Goal: Task Accomplishment & Management: Use online tool/utility

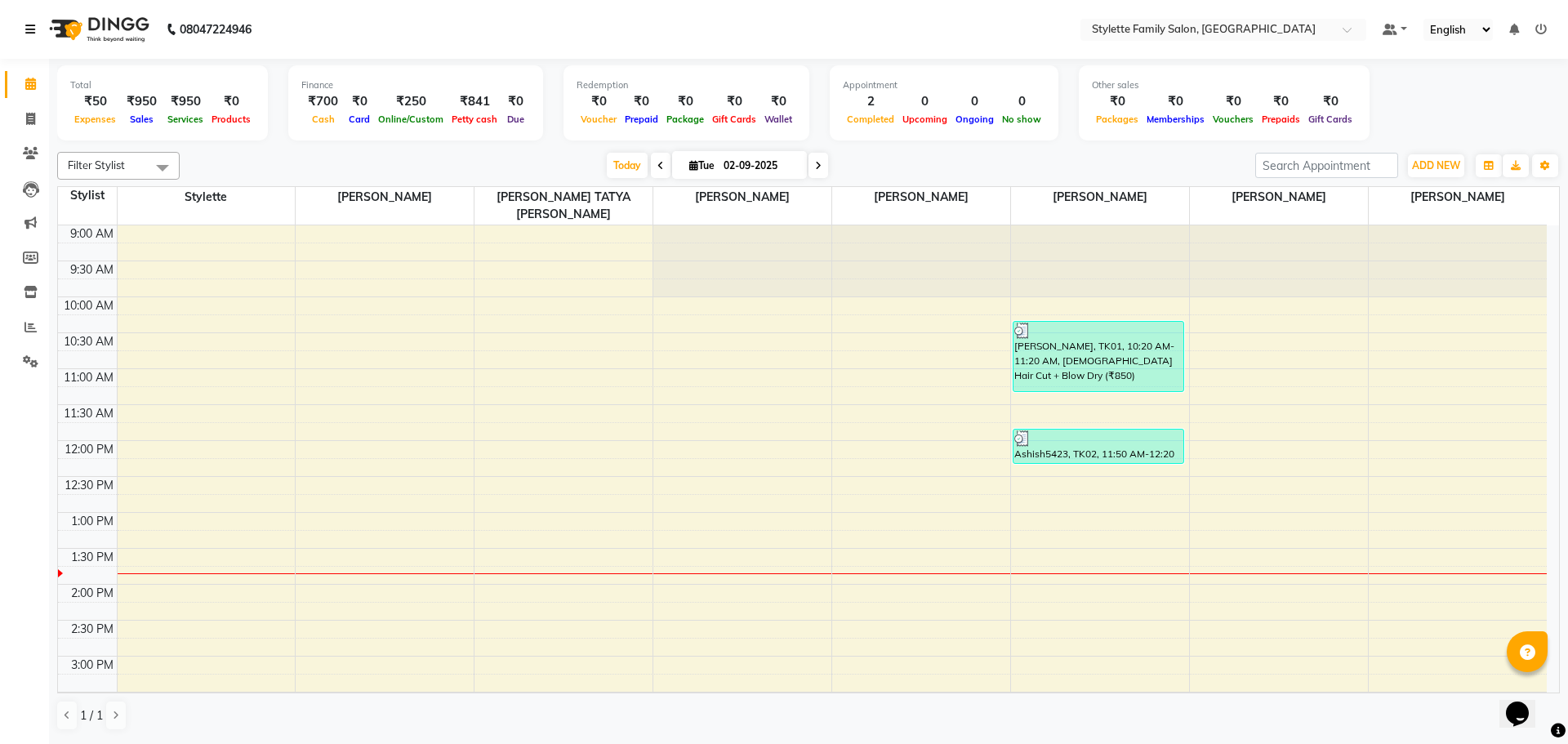
click at [30, 29] on icon at bounding box center [31, 30] width 10 height 12
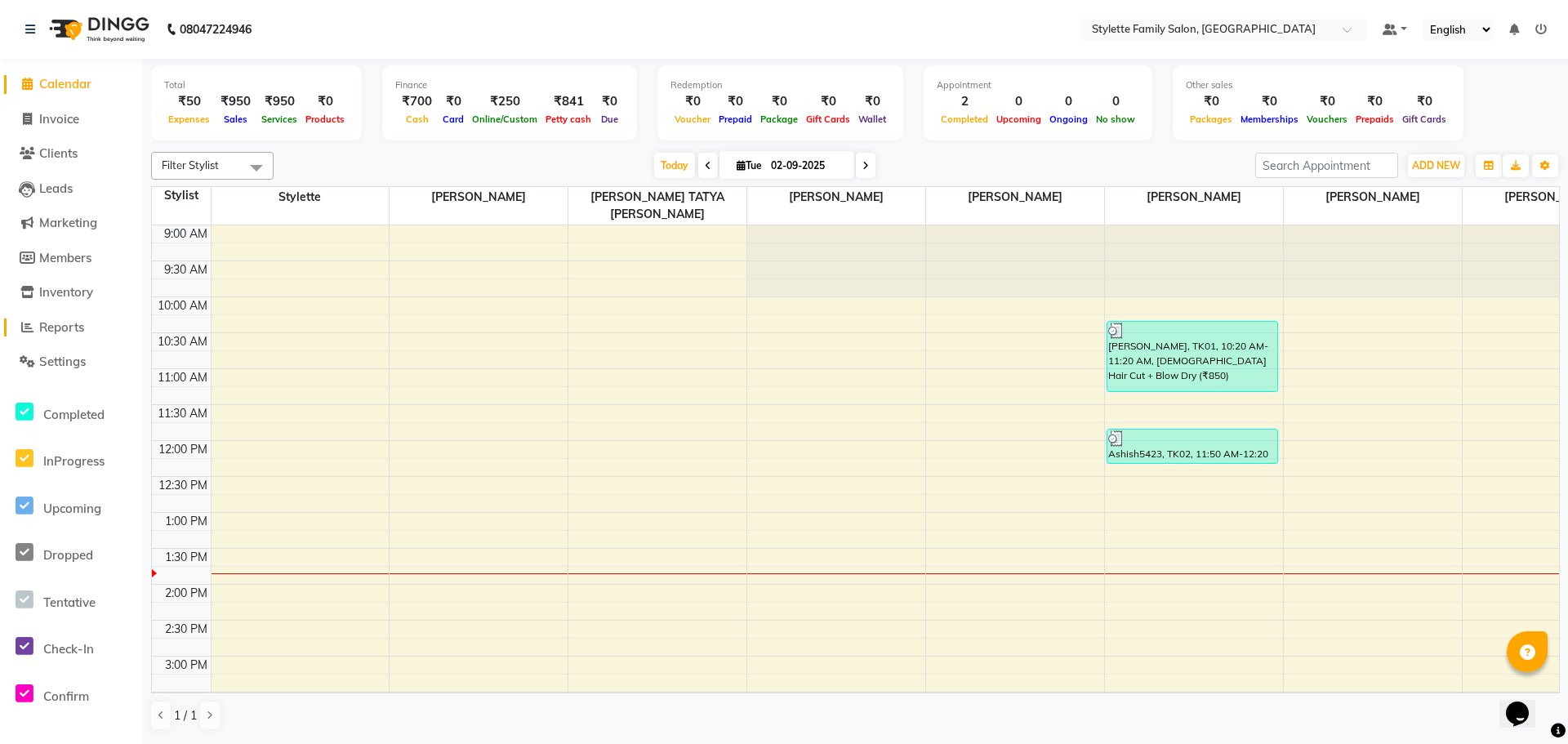
click at [65, 334] on span "Reports" at bounding box center [61, 327] width 45 height 16
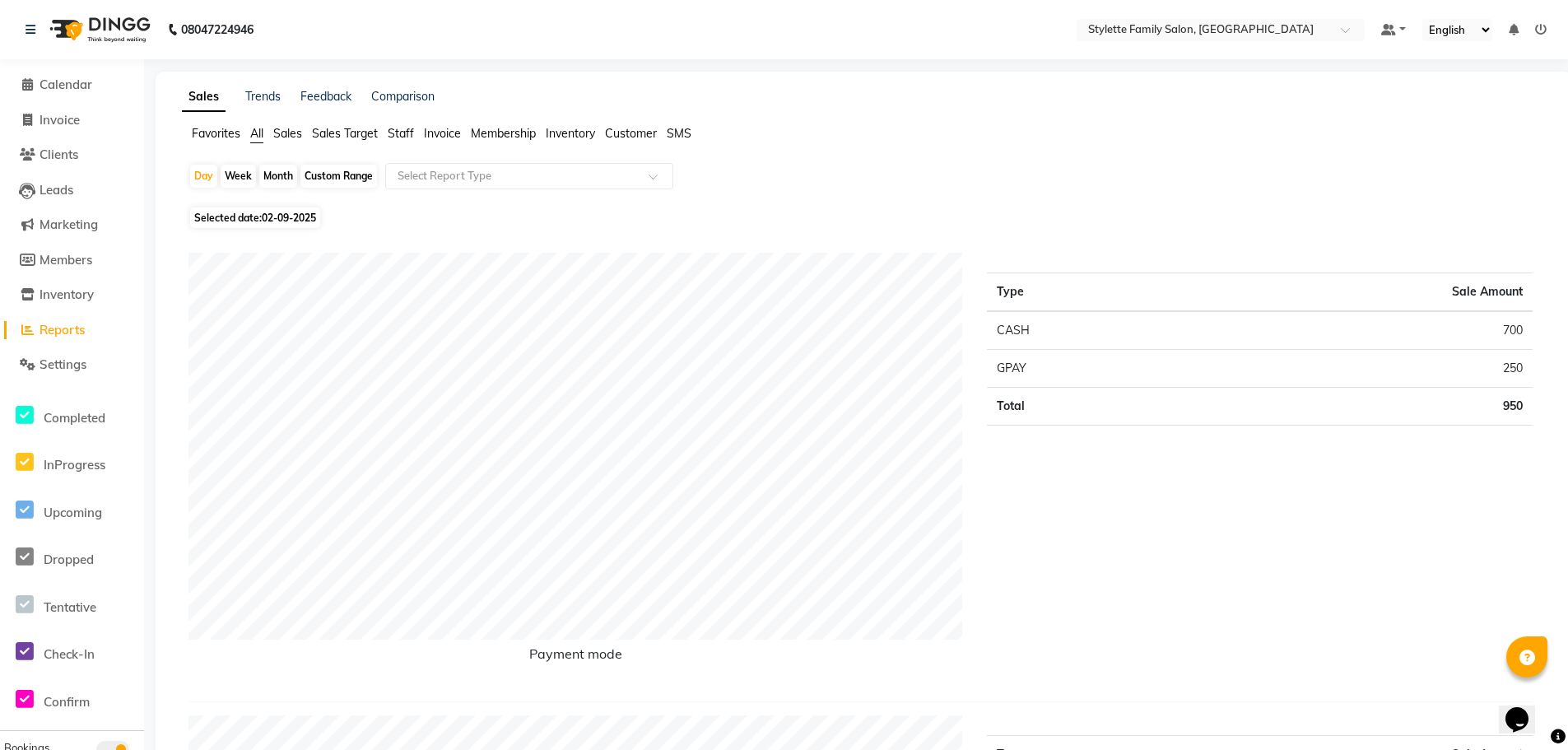
click at [275, 177] on div "Month" at bounding box center [278, 176] width 38 height 23
select select "9"
select select "2025"
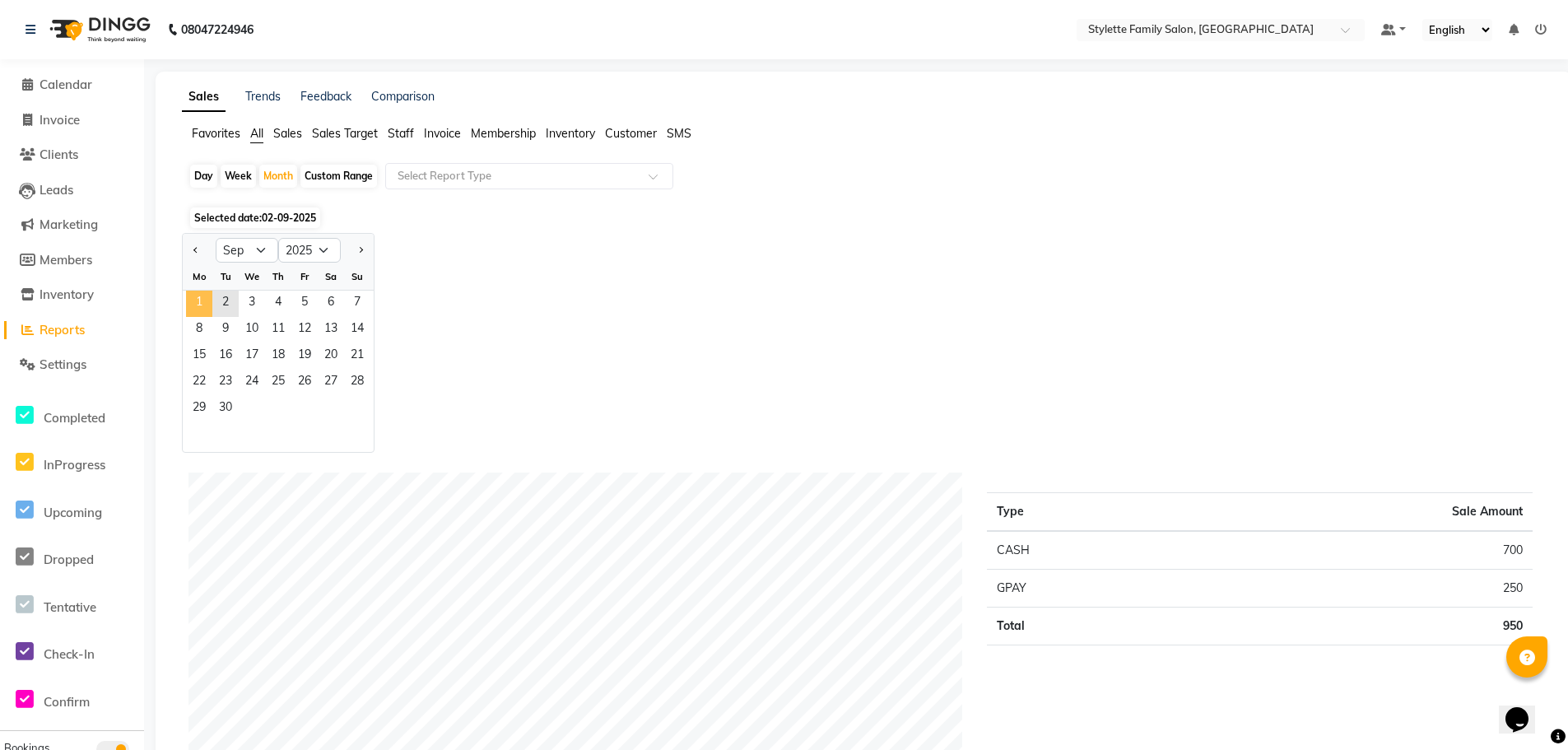
click at [204, 304] on span "1" at bounding box center [199, 304] width 27 height 27
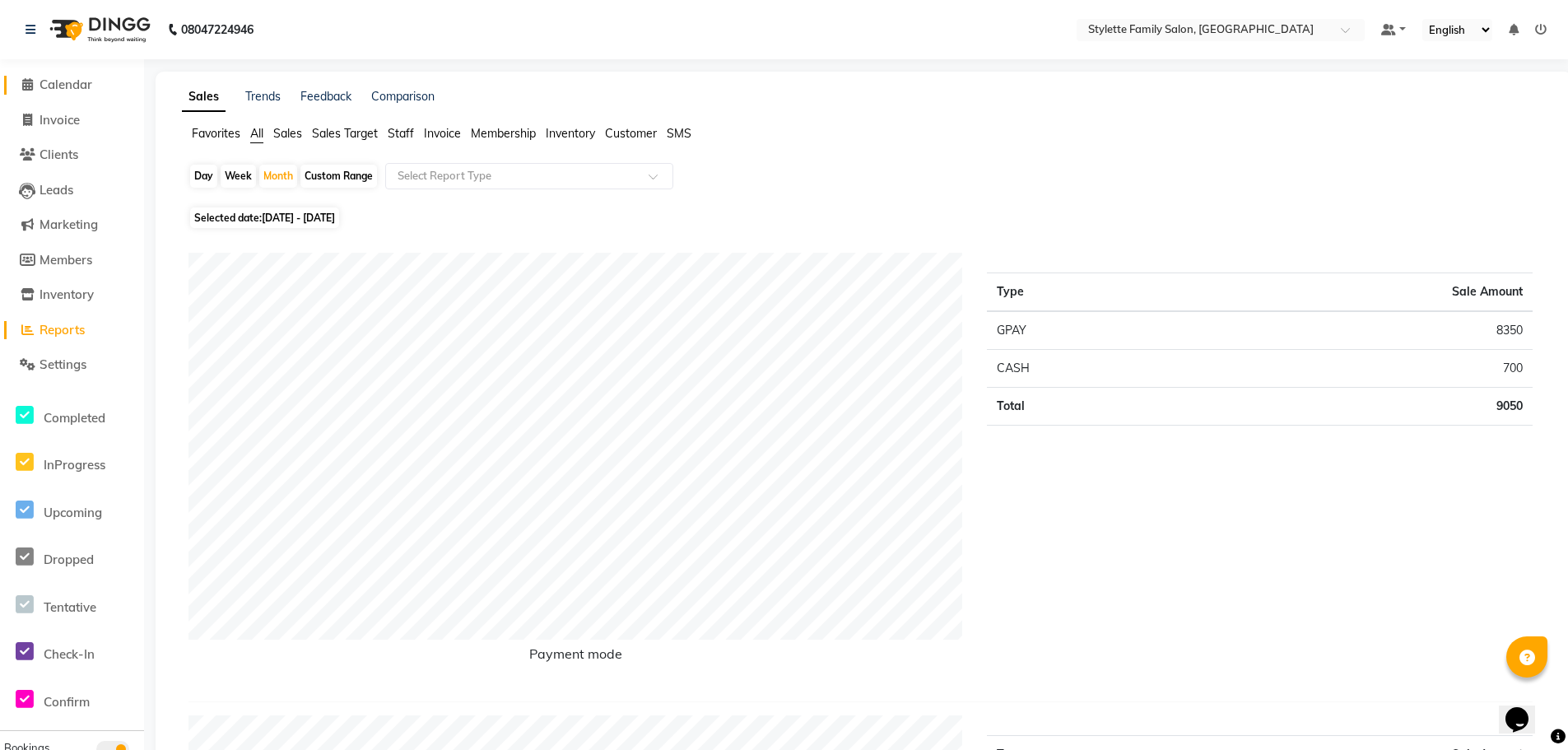
click at [47, 84] on span "Calendar" at bounding box center [65, 84] width 53 height 16
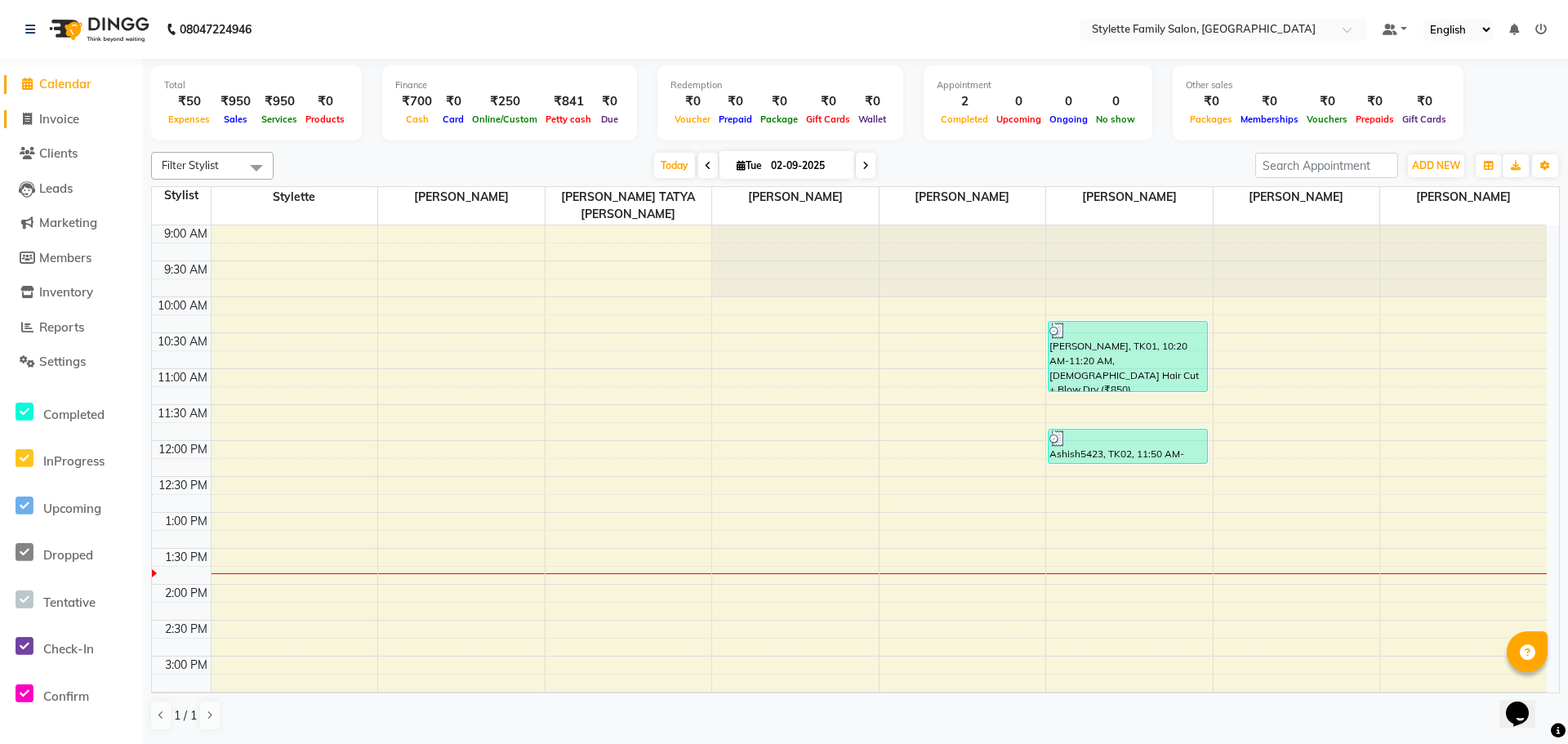
click at [60, 120] on span "Invoice" at bounding box center [59, 118] width 40 height 16
select select "service"
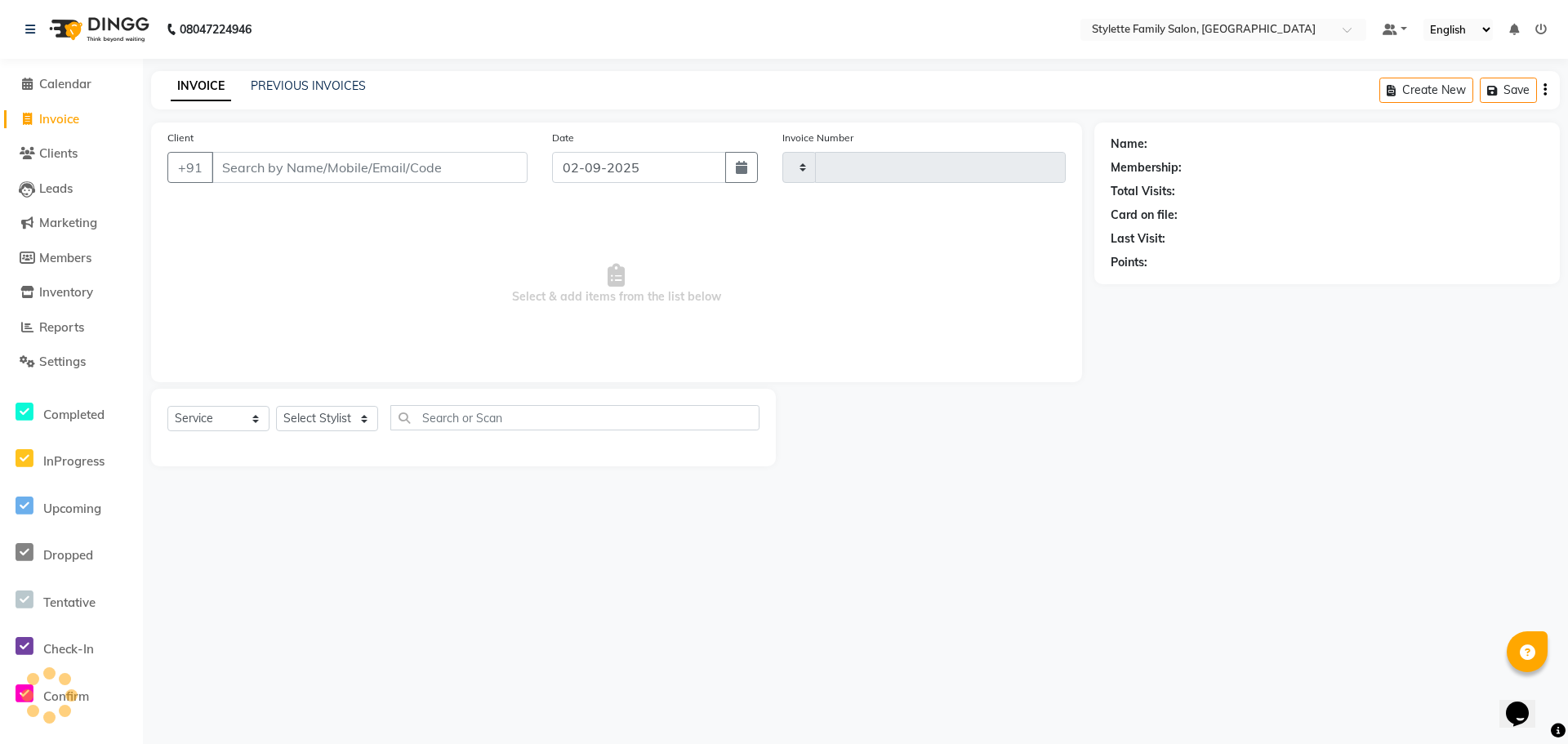
type input "1107"
select select "6990"
click at [53, 330] on span "Reports" at bounding box center [61, 327] width 45 height 16
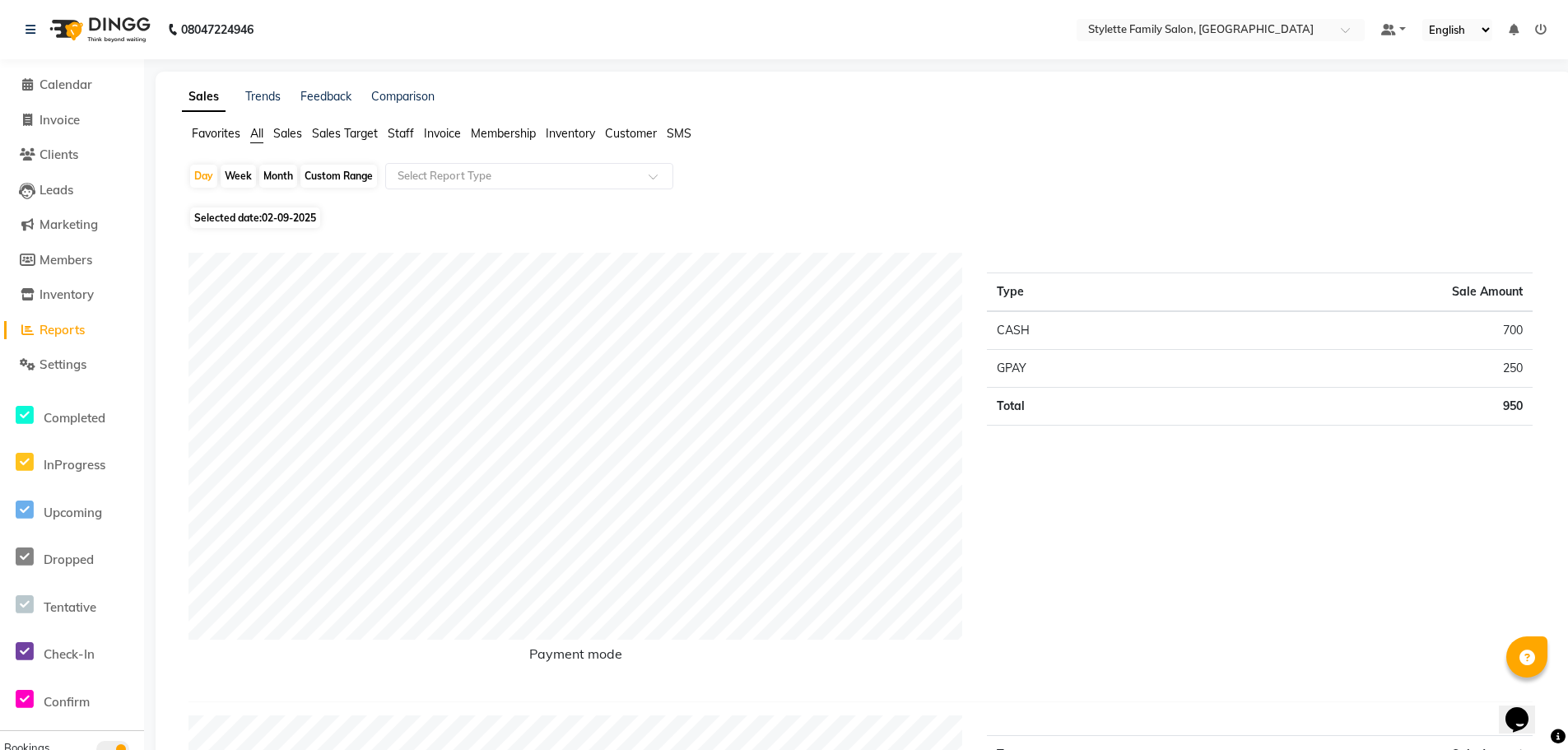
click at [431, 136] on span "Invoice" at bounding box center [442, 133] width 37 height 15
click at [240, 209] on span "Selected date: [DATE]" at bounding box center [255, 208] width 130 height 21
select select "9"
select select "2025"
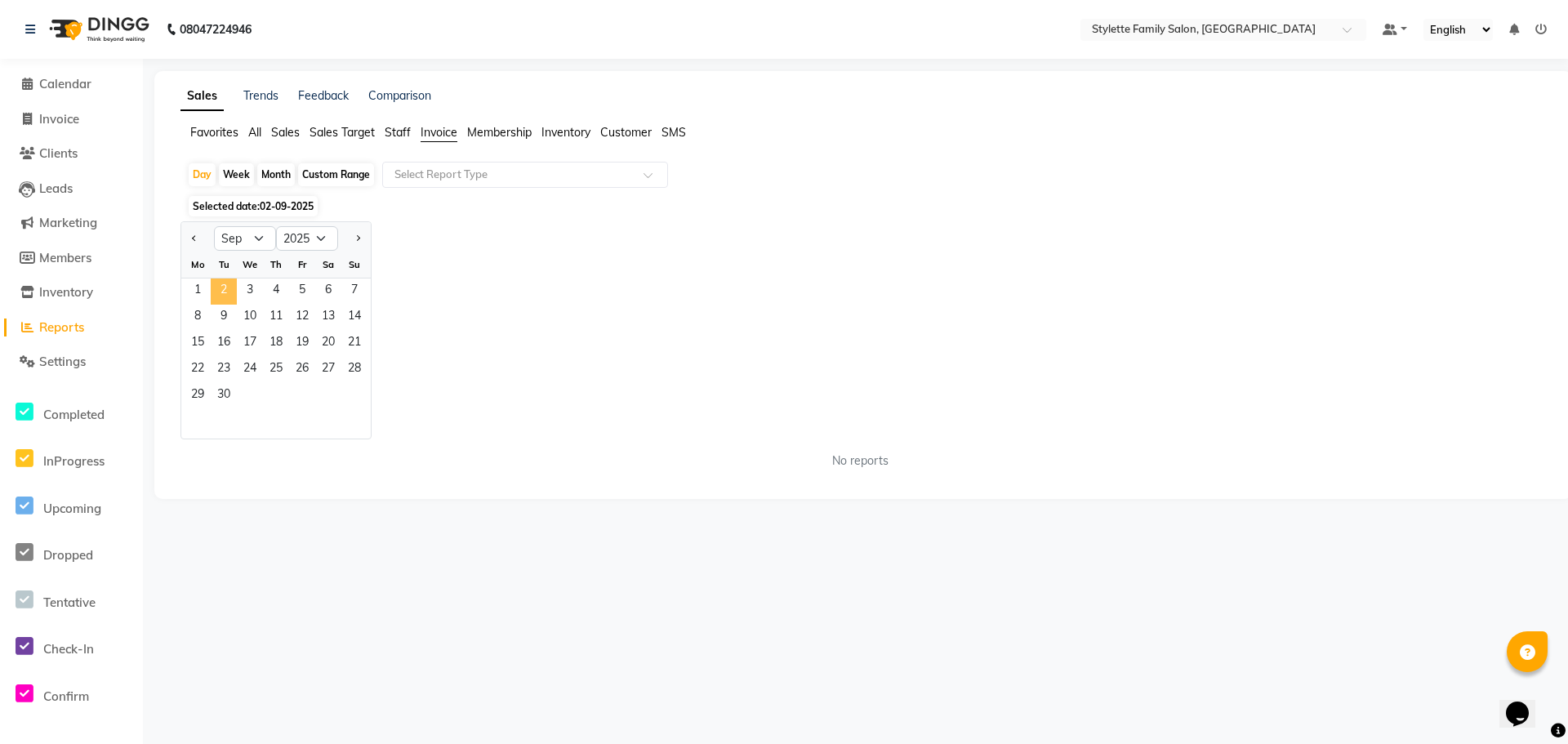
click at [223, 286] on span "2" at bounding box center [224, 291] width 26 height 26
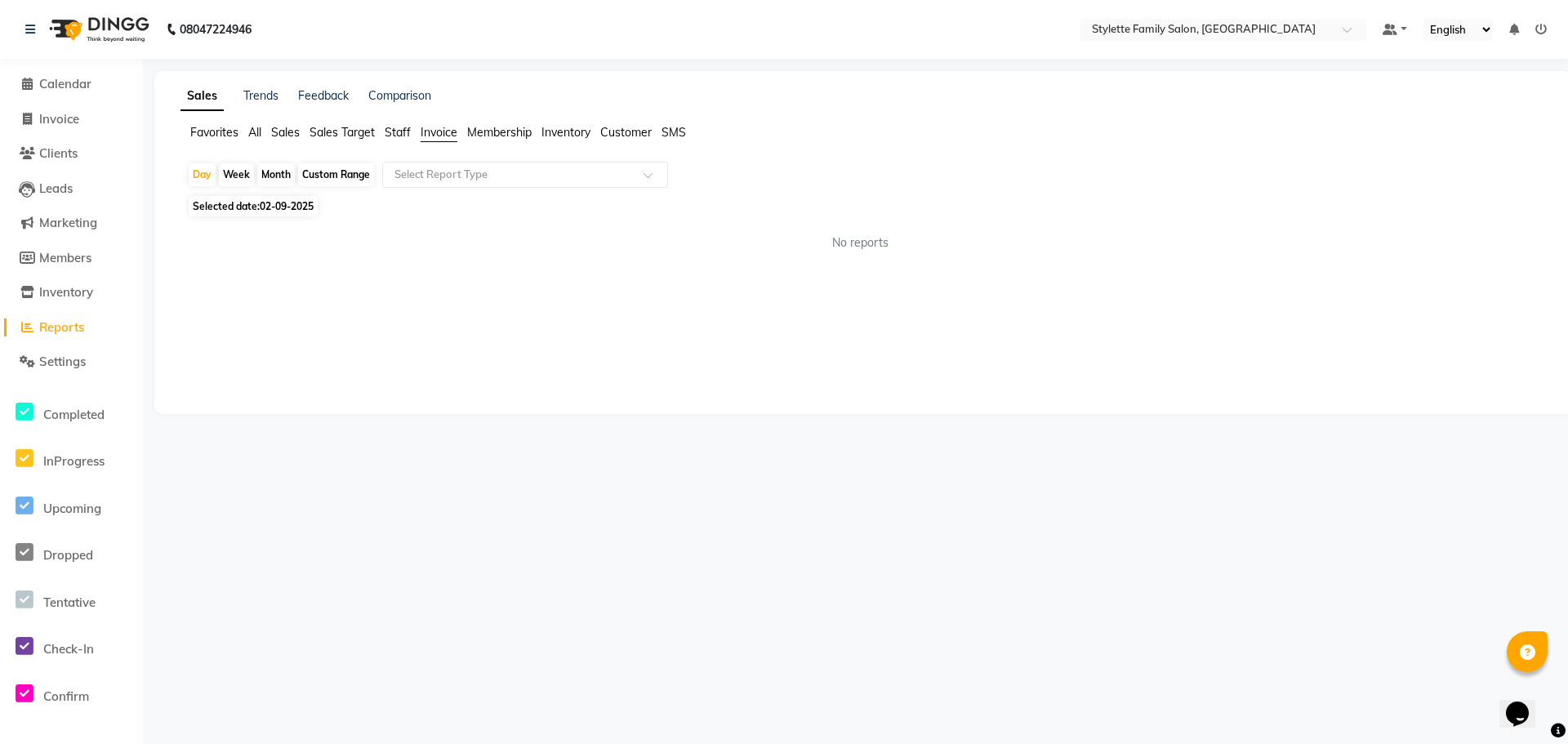
click at [209, 132] on span "Favorites" at bounding box center [214, 132] width 48 height 15
click at [257, 132] on span "All" at bounding box center [255, 132] width 13 height 15
click at [291, 132] on span "Sales" at bounding box center [285, 132] width 29 height 15
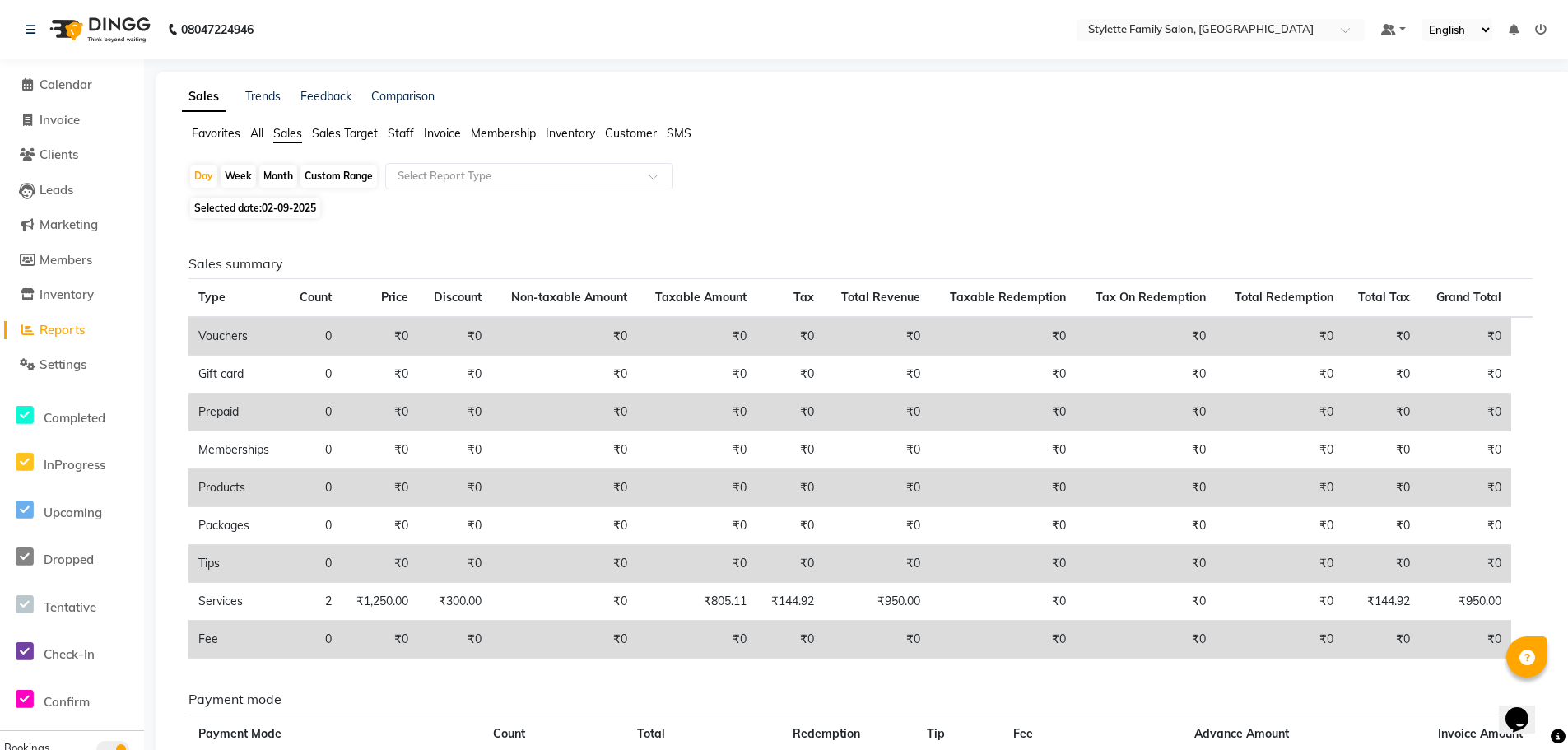
click at [337, 133] on span "Sales Target" at bounding box center [345, 133] width 66 height 15
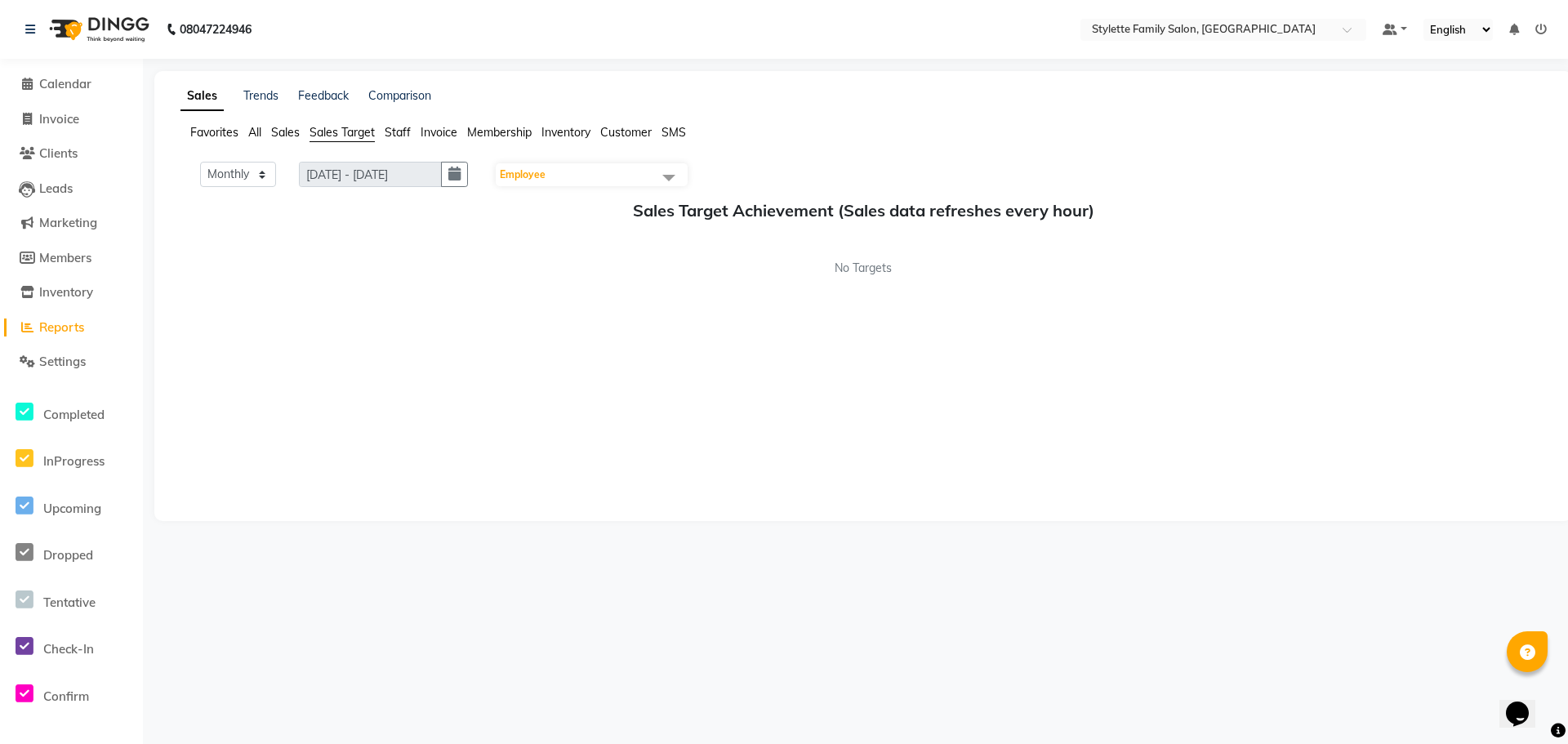
click at [270, 132] on ul "Favorites All Sales Sales Target Staff Invoice Membership Inventory Customer SMS" at bounding box center [863, 133] width 1365 height 18
click at [283, 133] on span "Sales" at bounding box center [285, 132] width 29 height 15
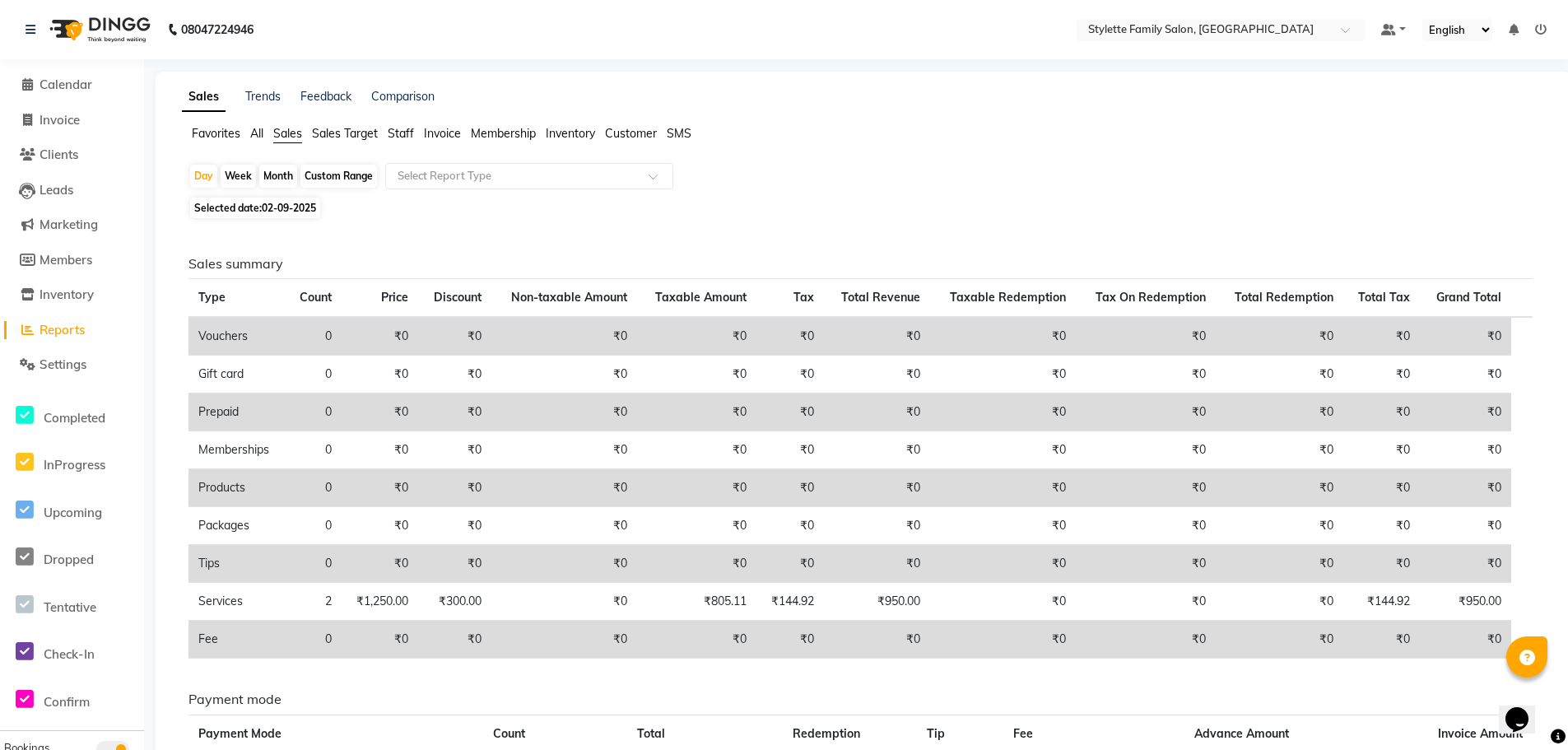
click at [431, 137] on span "Invoice" at bounding box center [442, 133] width 37 height 15
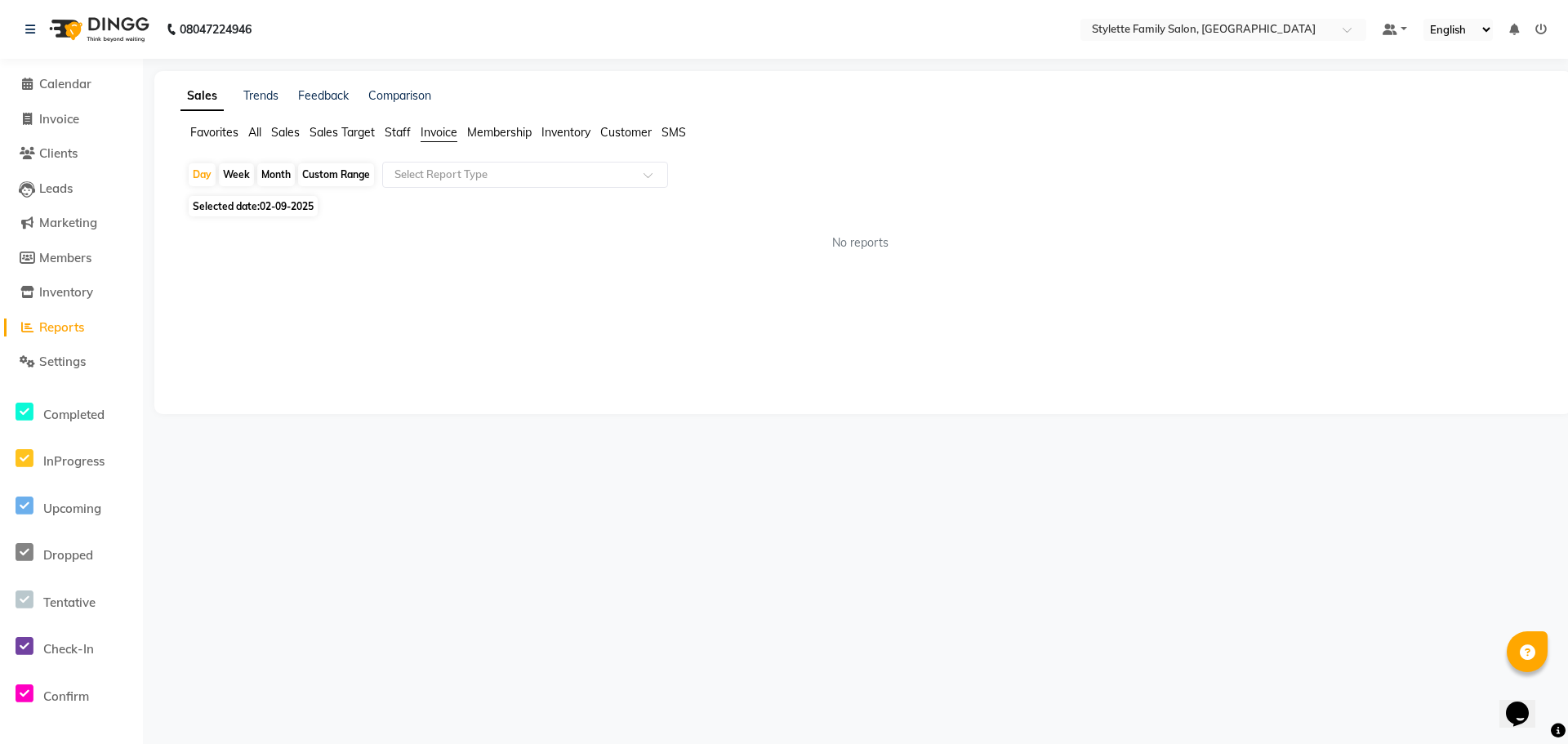
click at [552, 131] on span "Inventory" at bounding box center [565, 132] width 49 height 15
click at [497, 132] on span "Membership" at bounding box center [499, 132] width 65 height 15
click at [617, 130] on span "Customer" at bounding box center [626, 132] width 51 height 15
click at [339, 136] on span "Sales Target" at bounding box center [342, 132] width 65 height 15
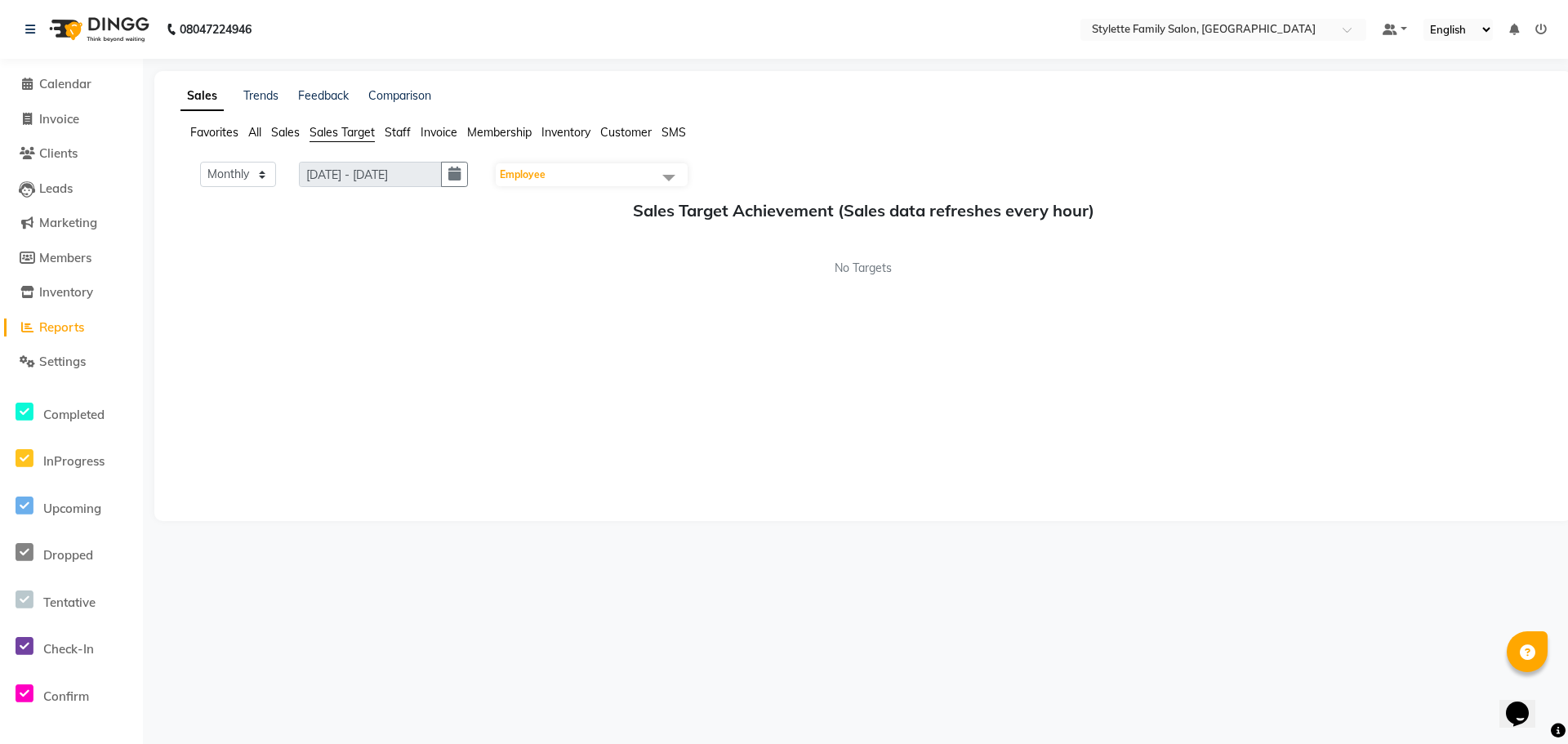
click at [278, 133] on span "Sales" at bounding box center [285, 132] width 29 height 15
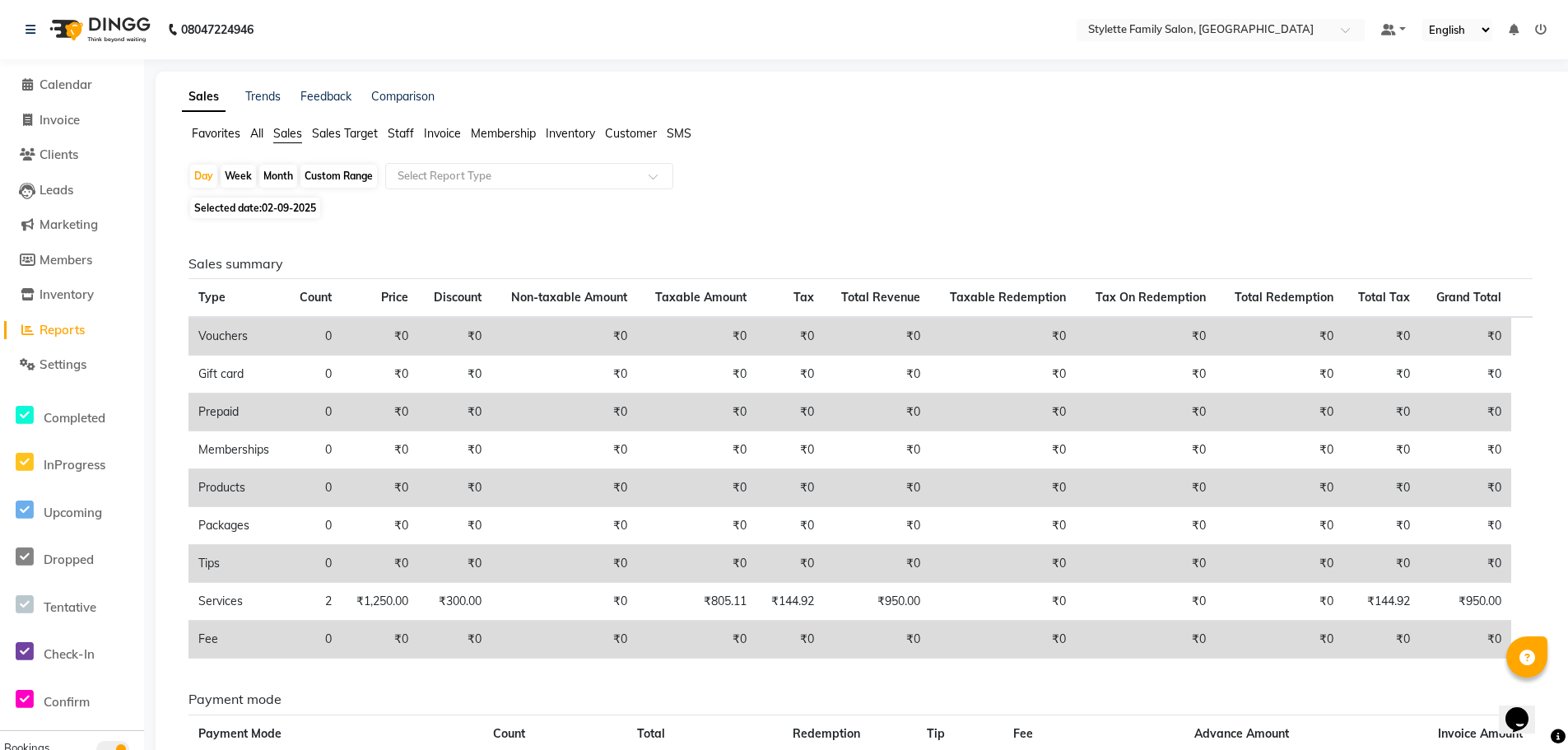
click at [258, 138] on span "All" at bounding box center [257, 133] width 13 height 15
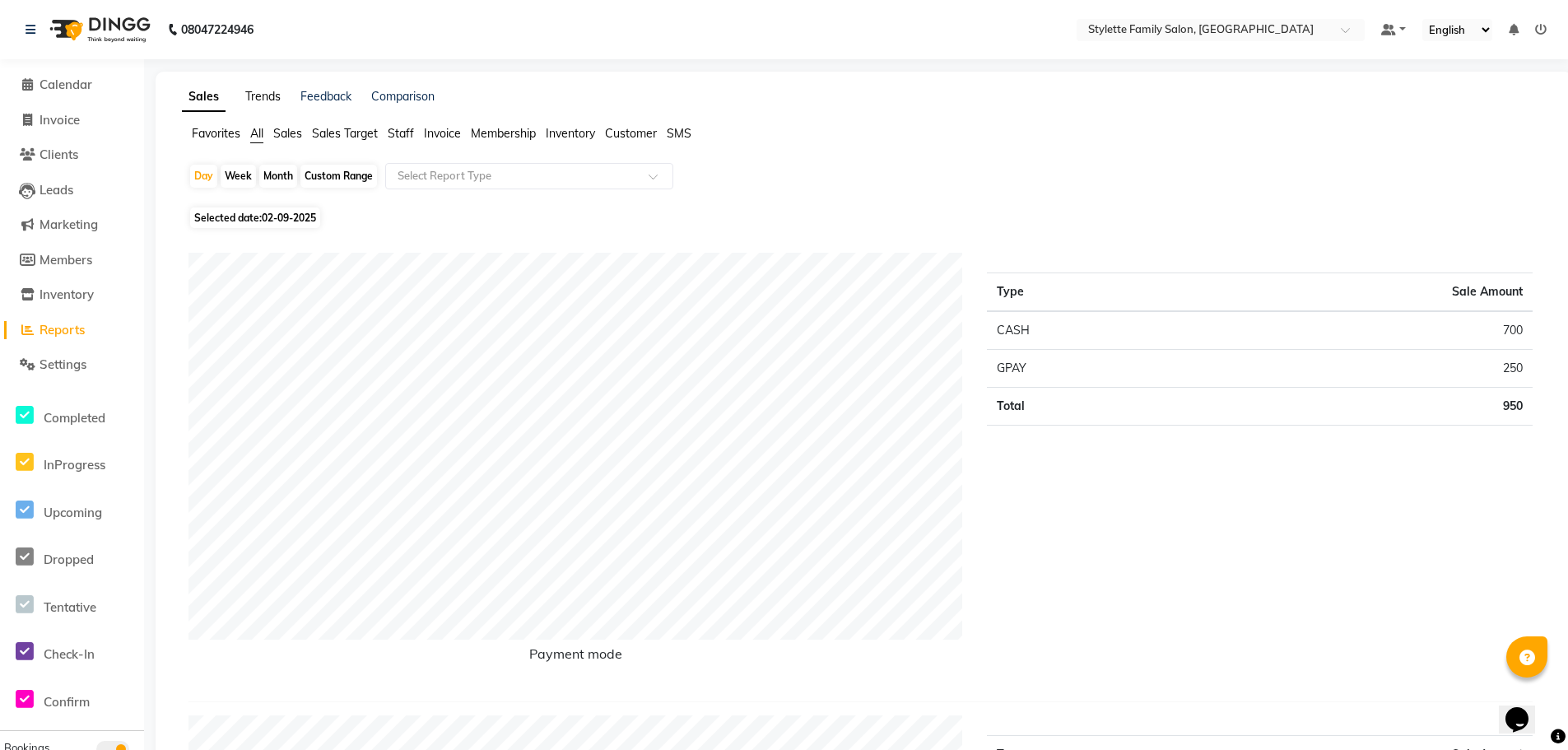
click at [256, 93] on link "Trends" at bounding box center [263, 97] width 35 height 15
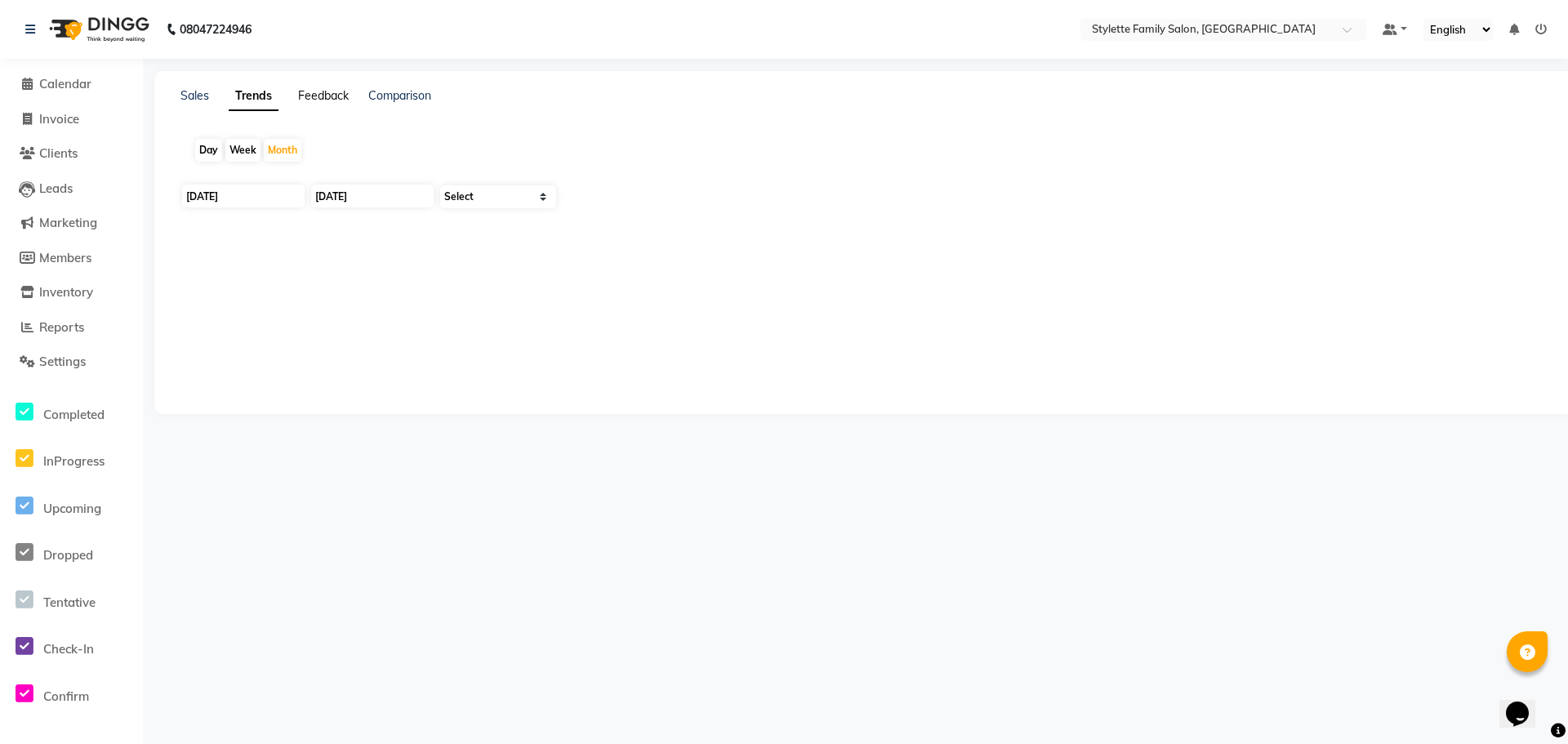
click at [332, 94] on link "Feedback" at bounding box center [323, 96] width 51 height 15
click at [197, 98] on link "Sales" at bounding box center [195, 96] width 29 height 15
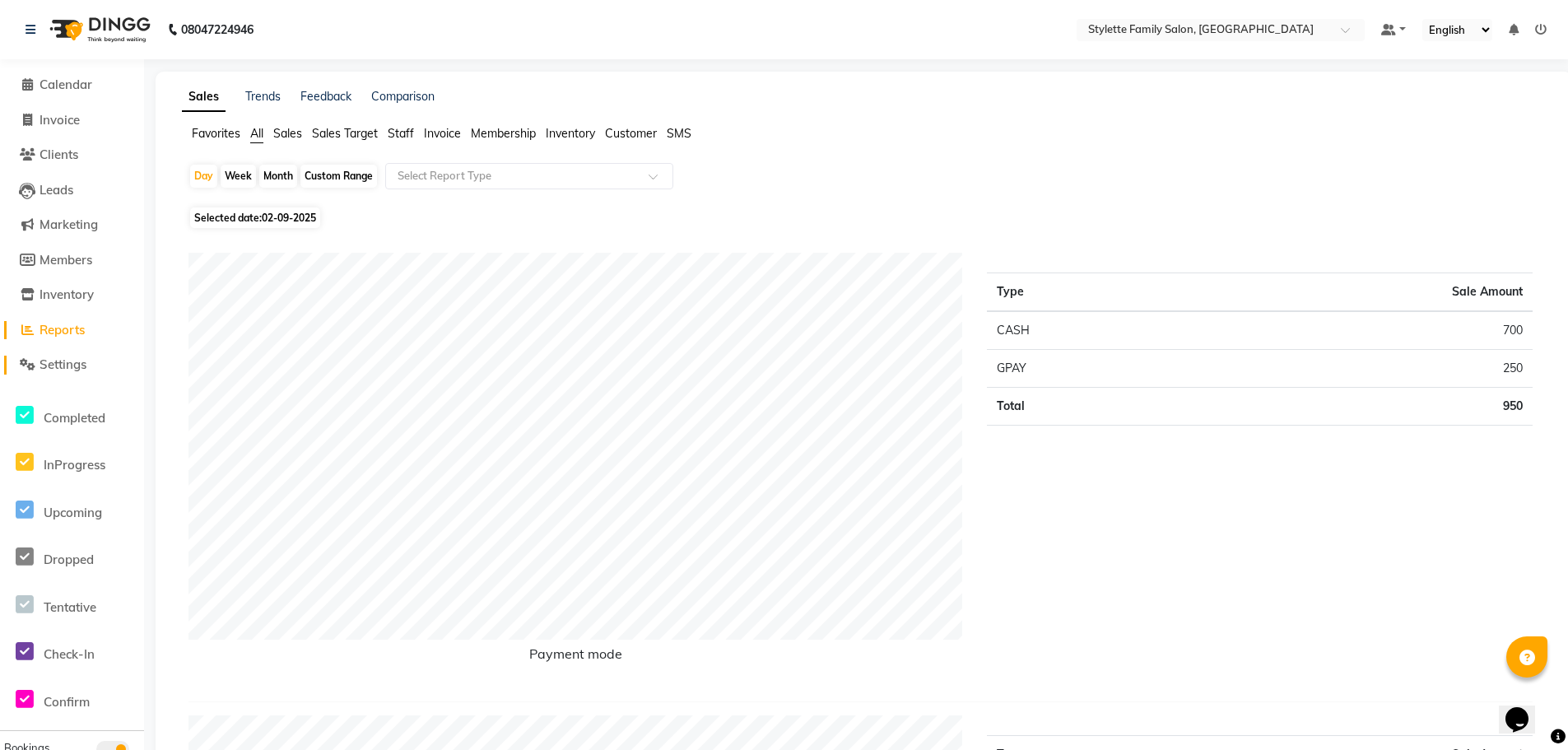
click at [57, 369] on span "Settings" at bounding box center [63, 364] width 47 height 16
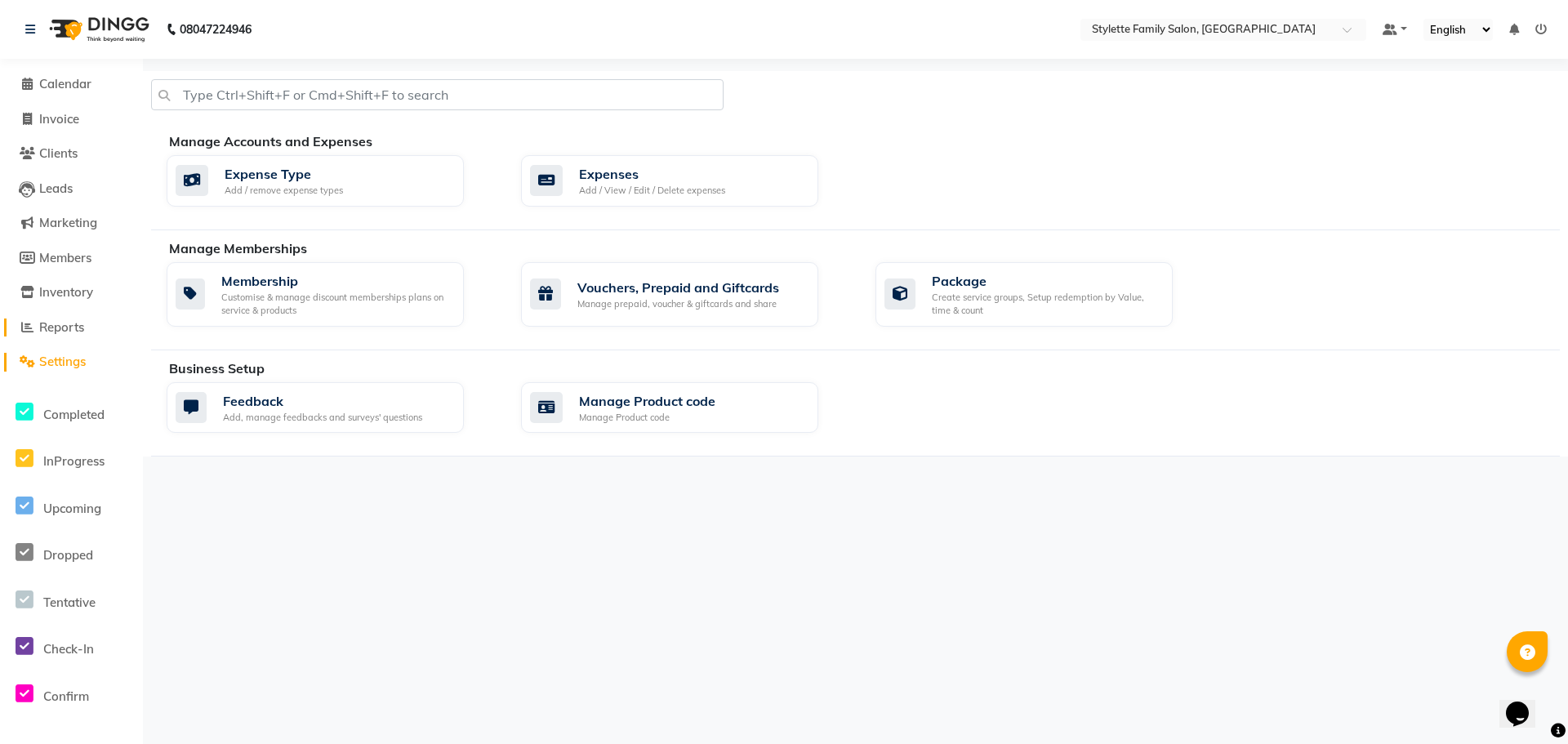
click at [57, 329] on span "Reports" at bounding box center [61, 327] width 45 height 16
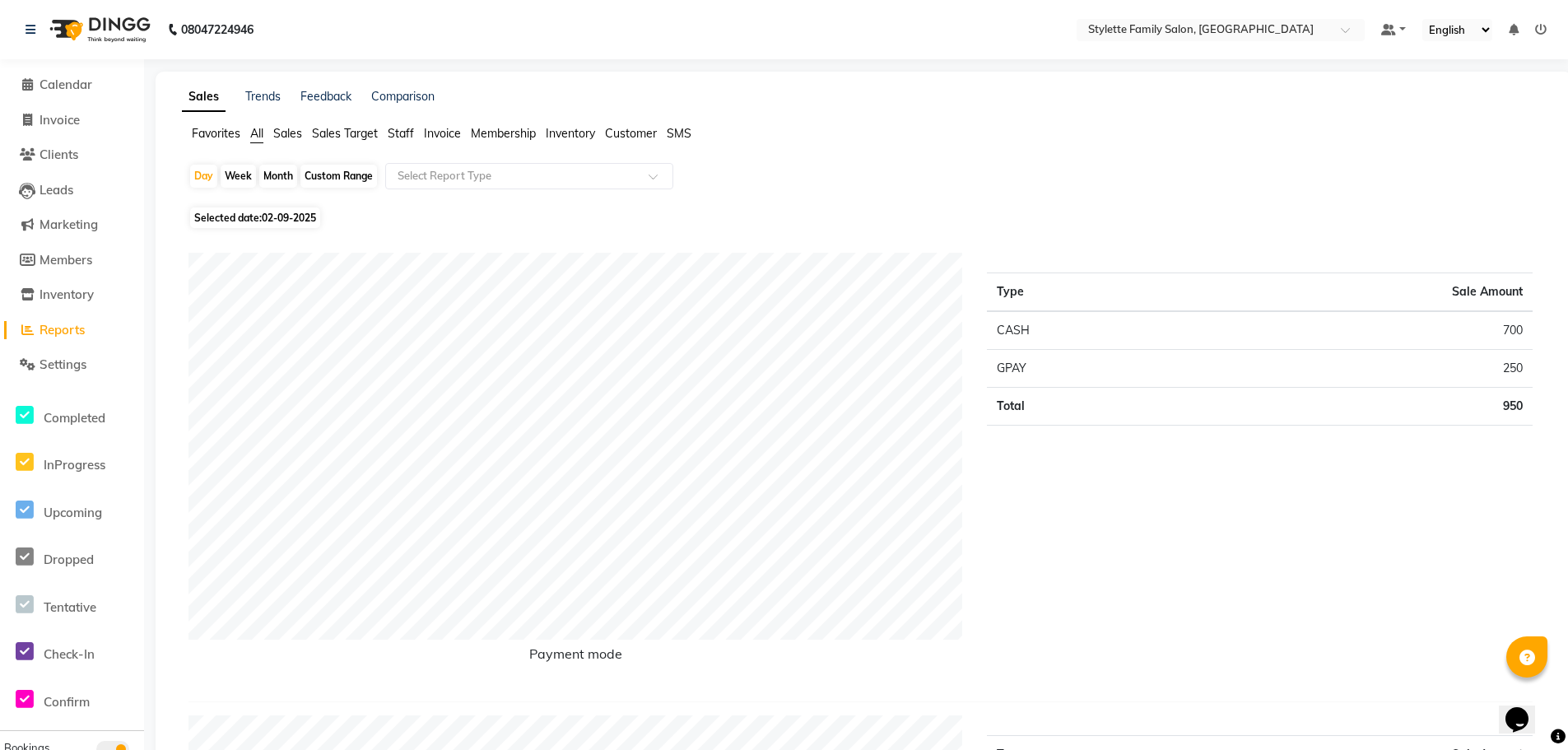
click at [260, 221] on span "Selected date: [DATE]" at bounding box center [255, 218] width 130 height 21
select select "9"
select select "2025"
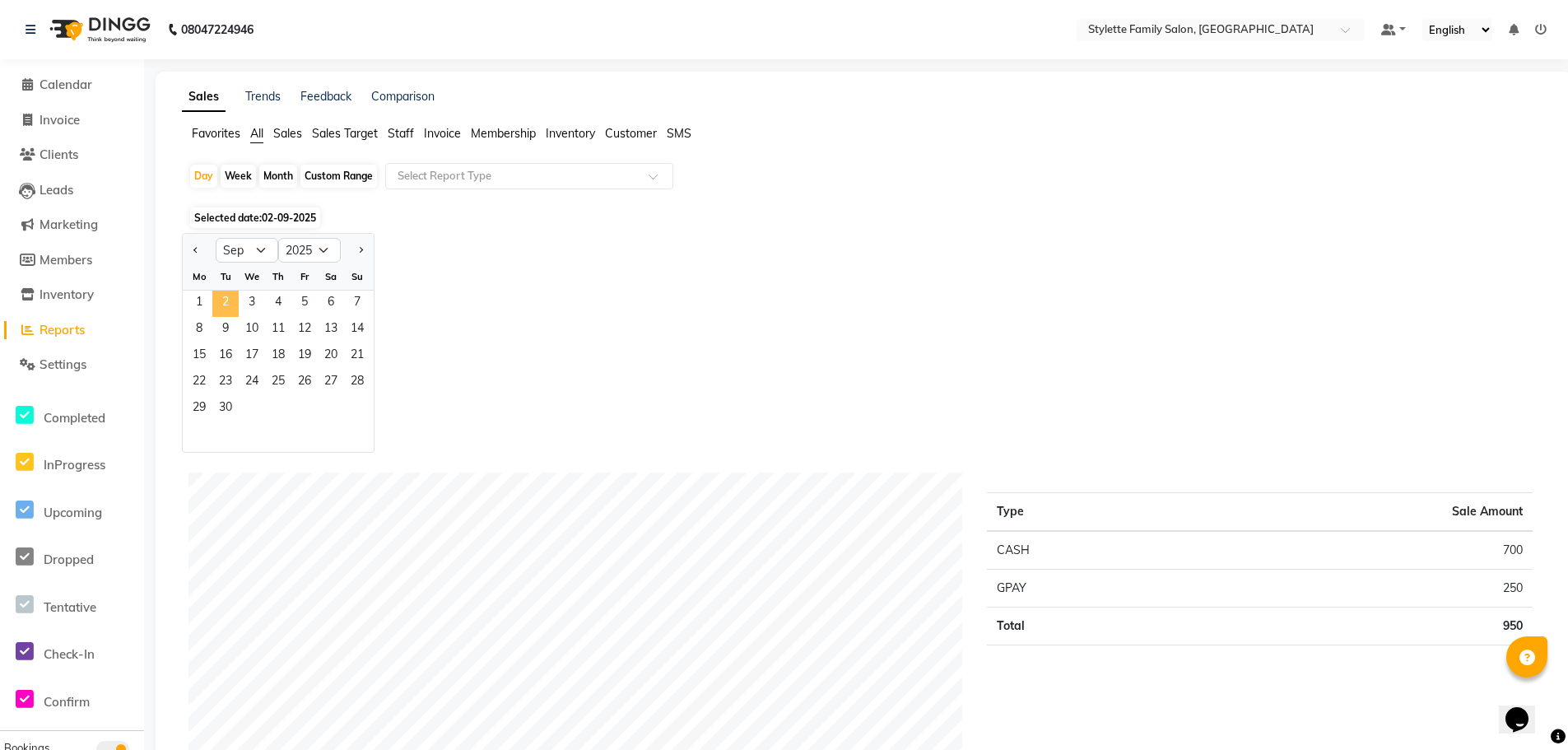
click at [224, 302] on span "2" at bounding box center [225, 304] width 27 height 27
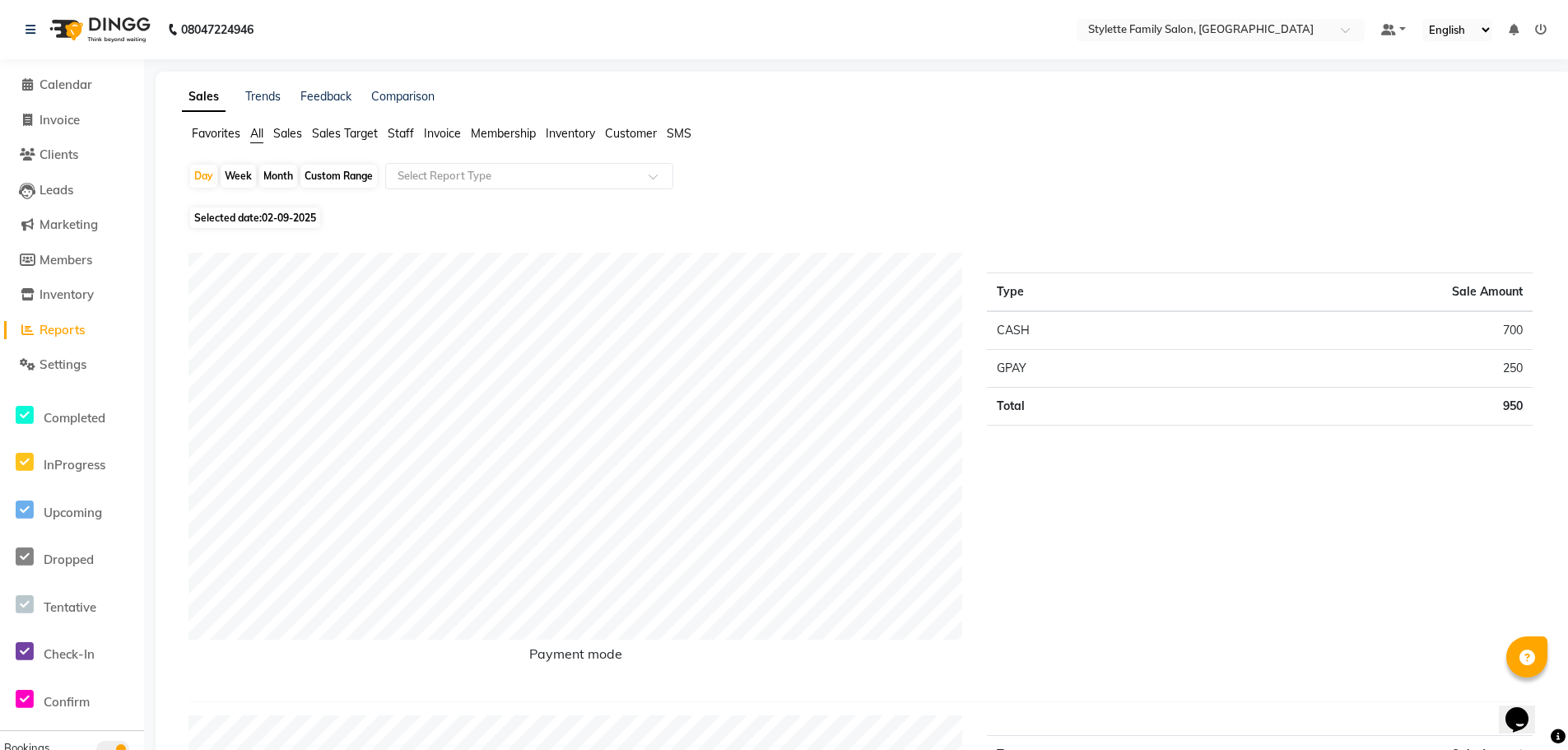
click at [438, 135] on span "Invoice" at bounding box center [442, 133] width 37 height 15
click at [236, 213] on span "Selected date: [DATE]" at bounding box center [255, 208] width 130 height 21
select select "9"
select select "2025"
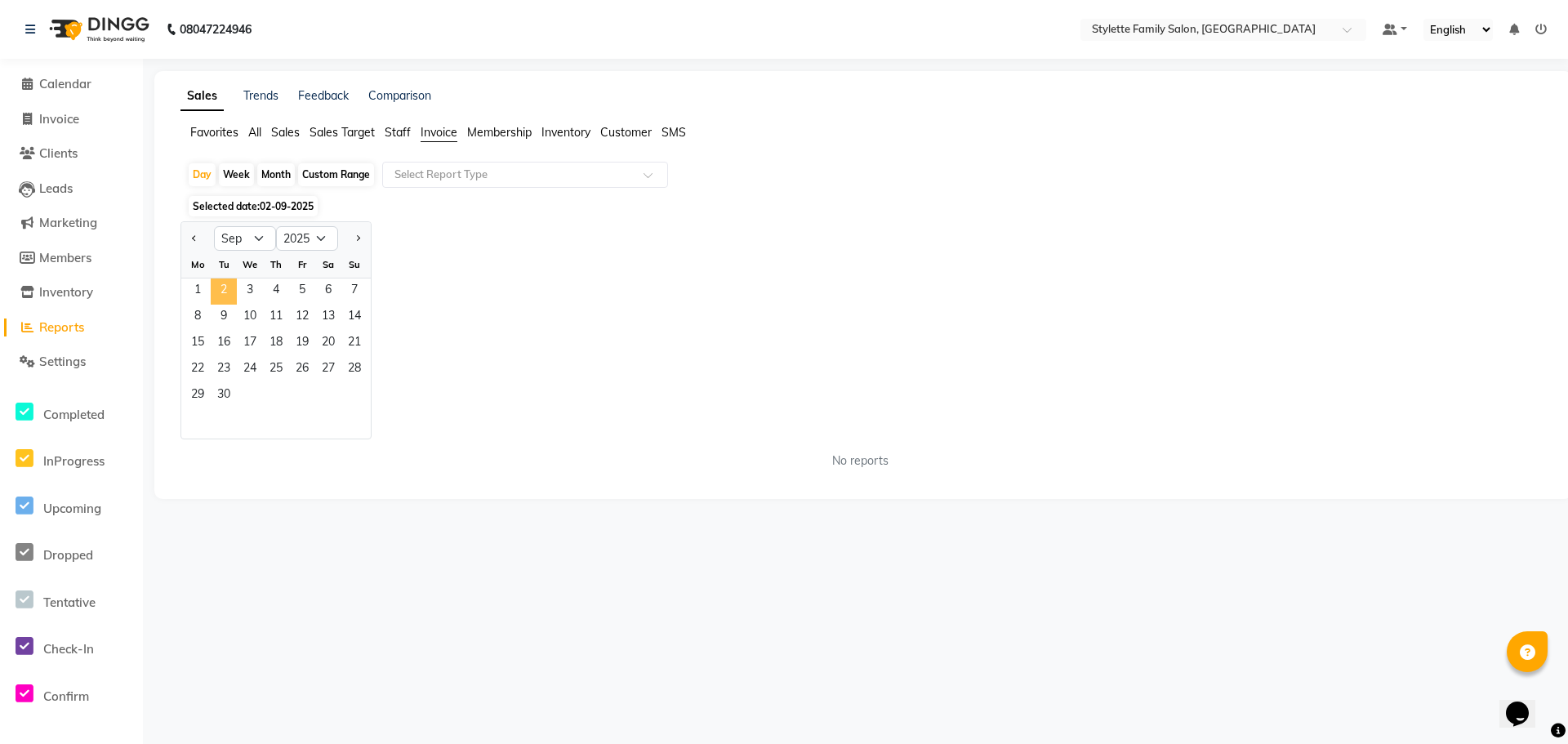
click at [224, 291] on span "2" at bounding box center [224, 291] width 26 height 26
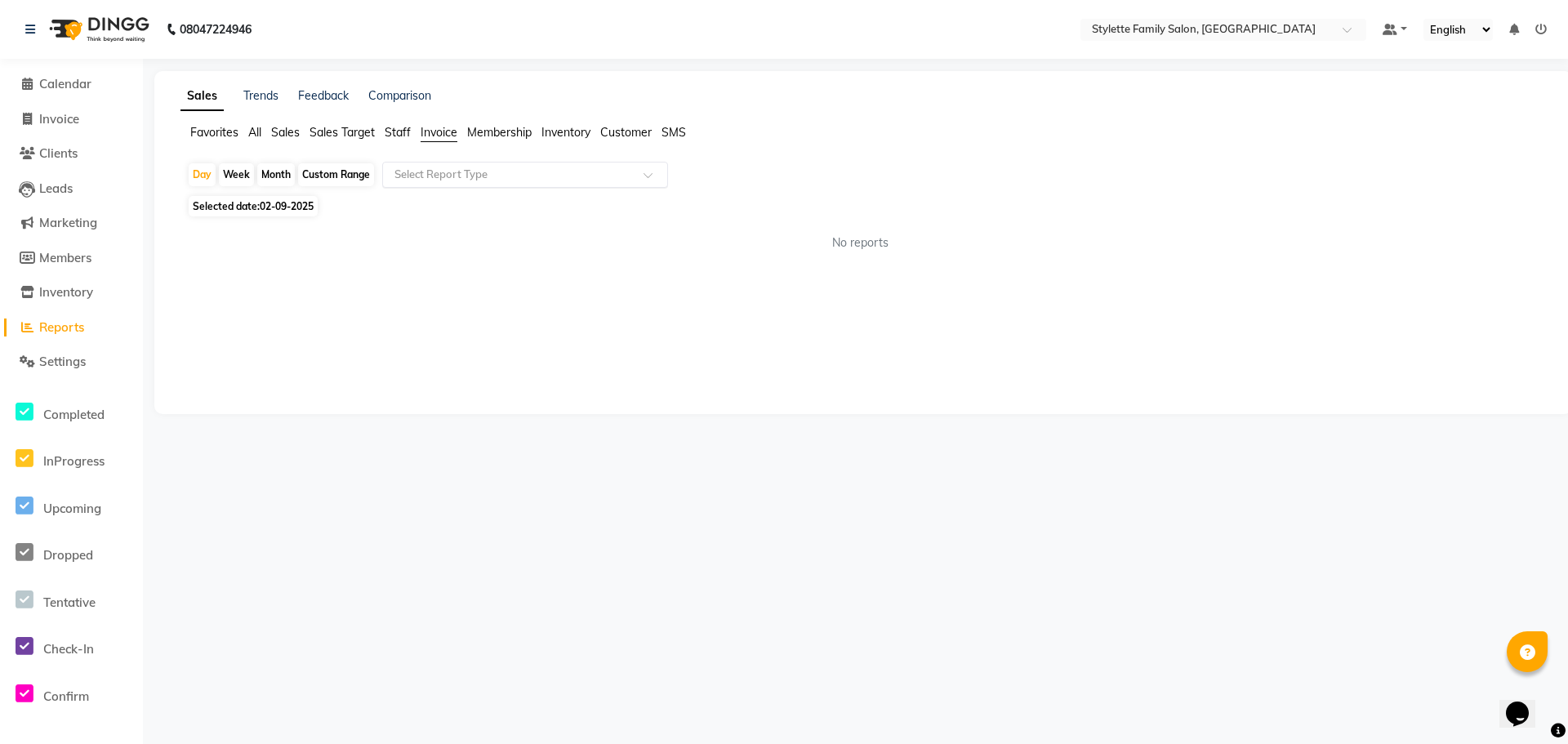
click at [457, 172] on input "text" at bounding box center [508, 175] width 235 height 17
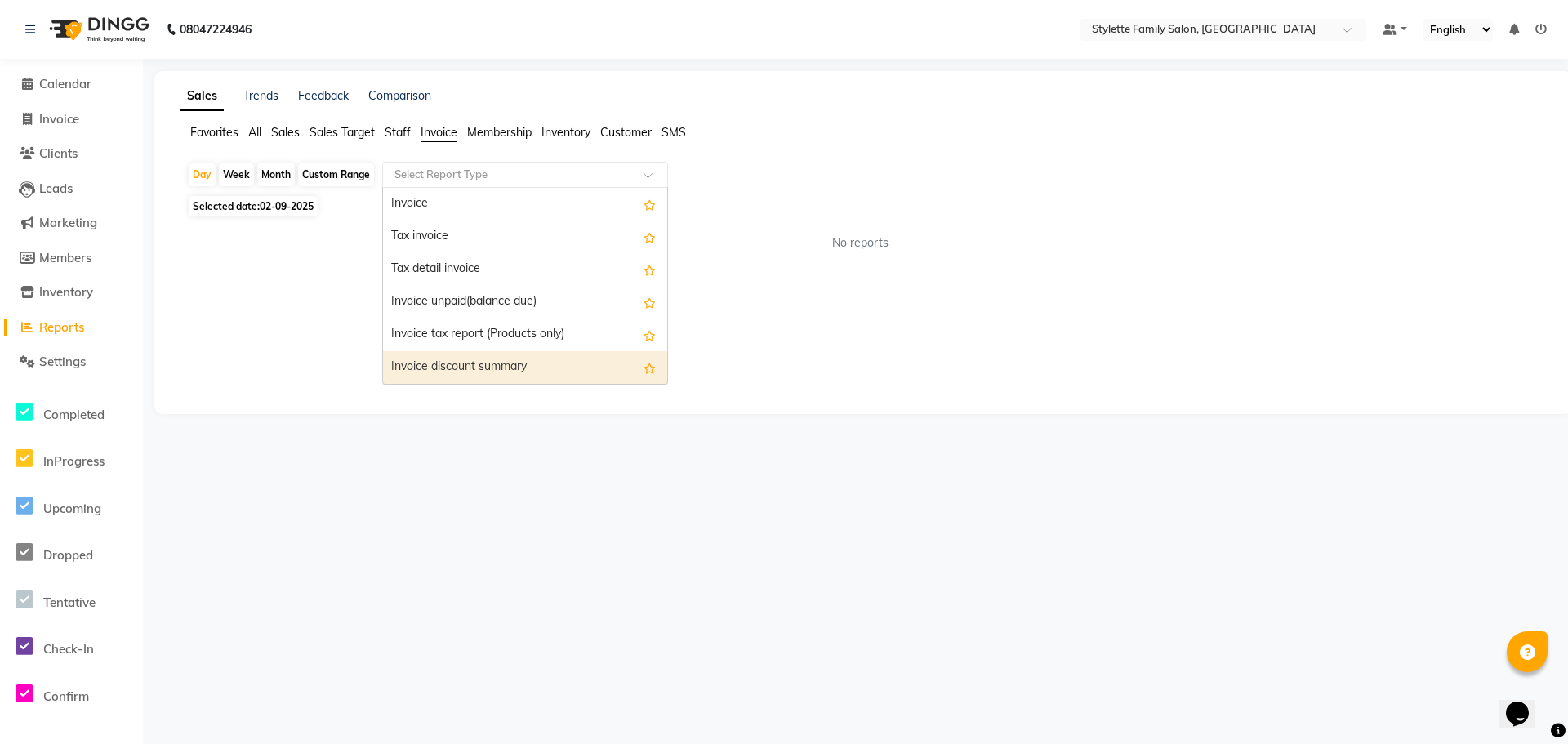
click at [474, 364] on div "Invoice discount summary" at bounding box center [525, 367] width 284 height 32
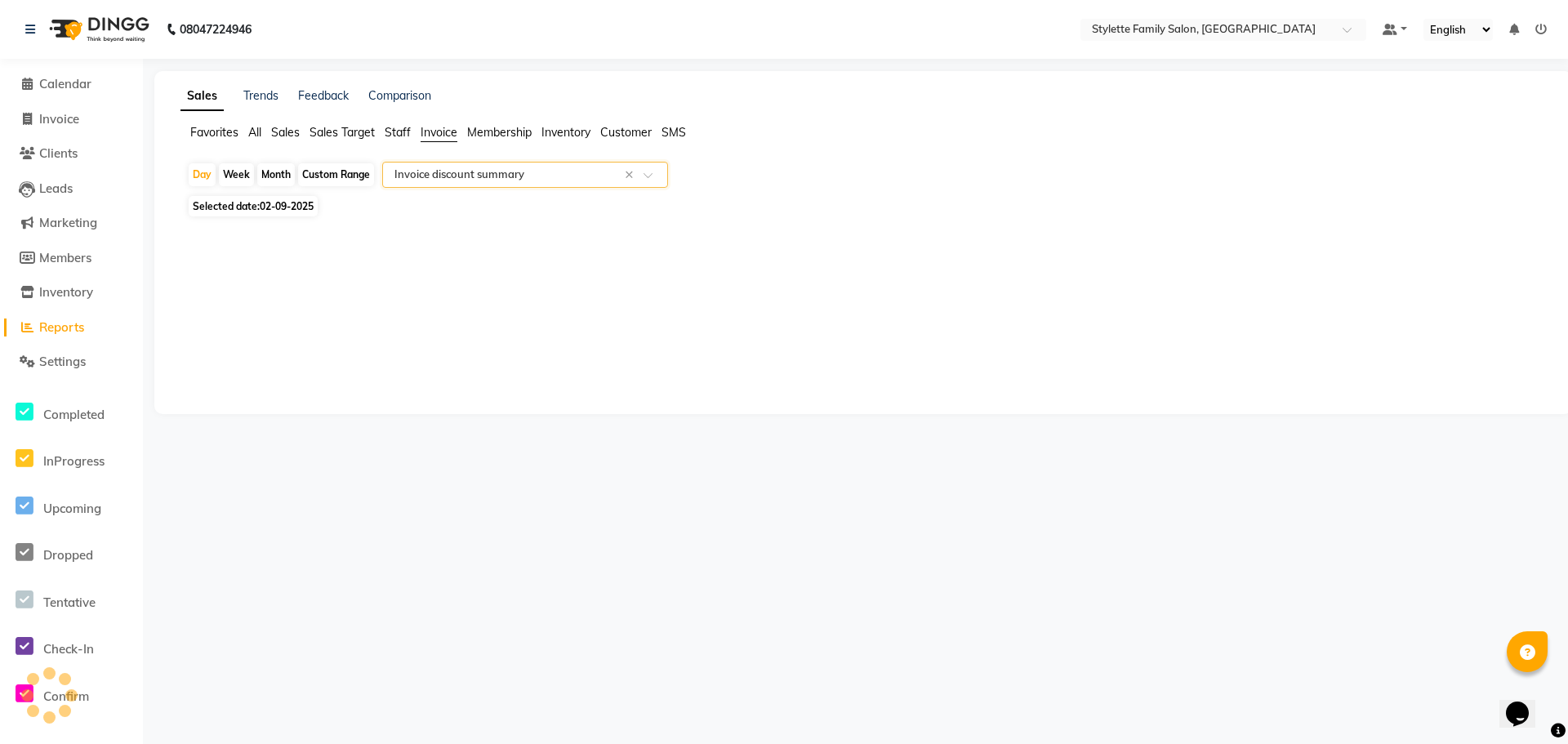
select select "pdf"
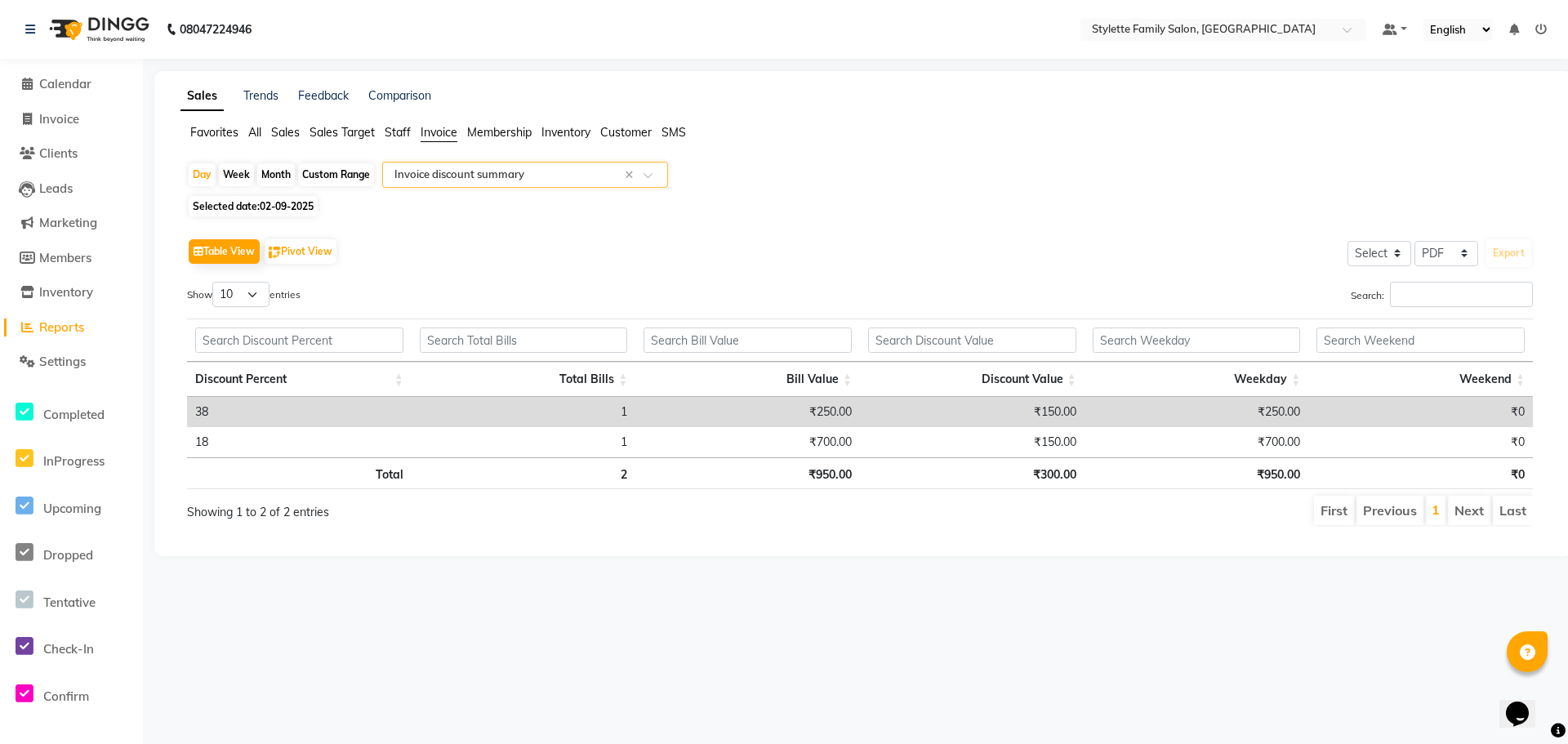
click at [483, 174] on input "text" at bounding box center [508, 175] width 235 height 17
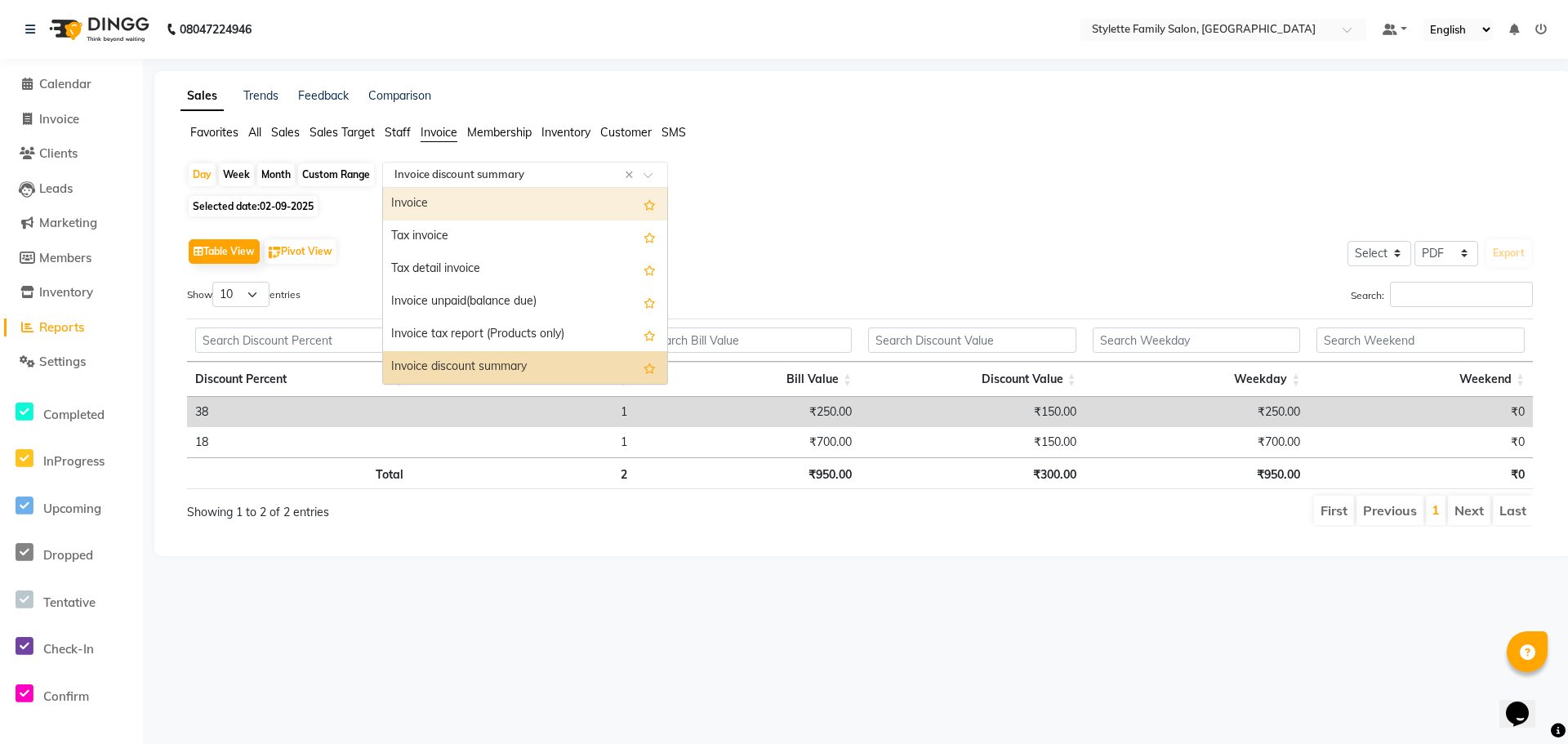
click at [430, 207] on div "Invoice" at bounding box center [525, 204] width 284 height 32
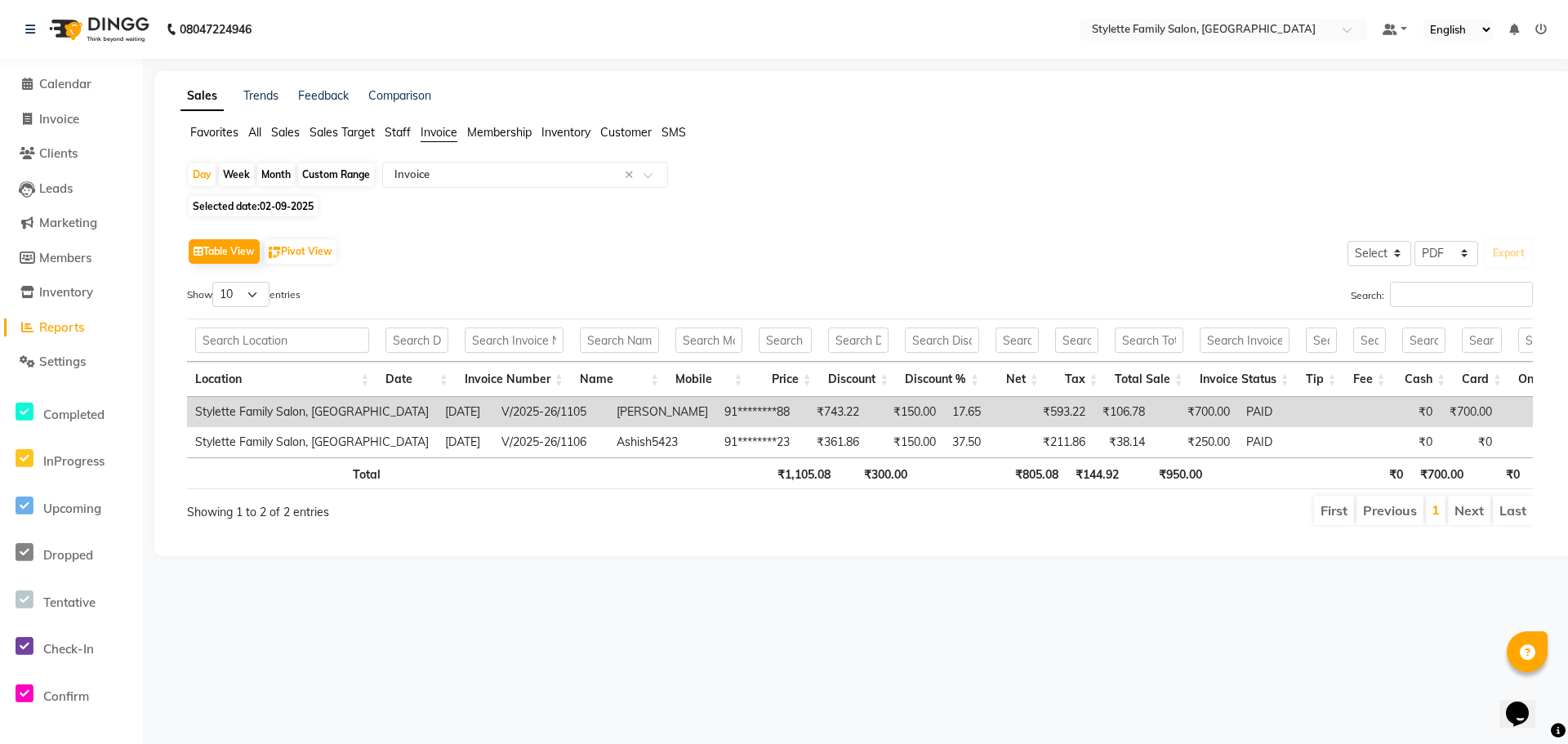
click at [625, 420] on td "[PERSON_NAME]" at bounding box center [662, 411] width 108 height 30
click at [87, 122] on link "Invoice" at bounding box center [71, 119] width 135 height 19
select select "6990"
select select "service"
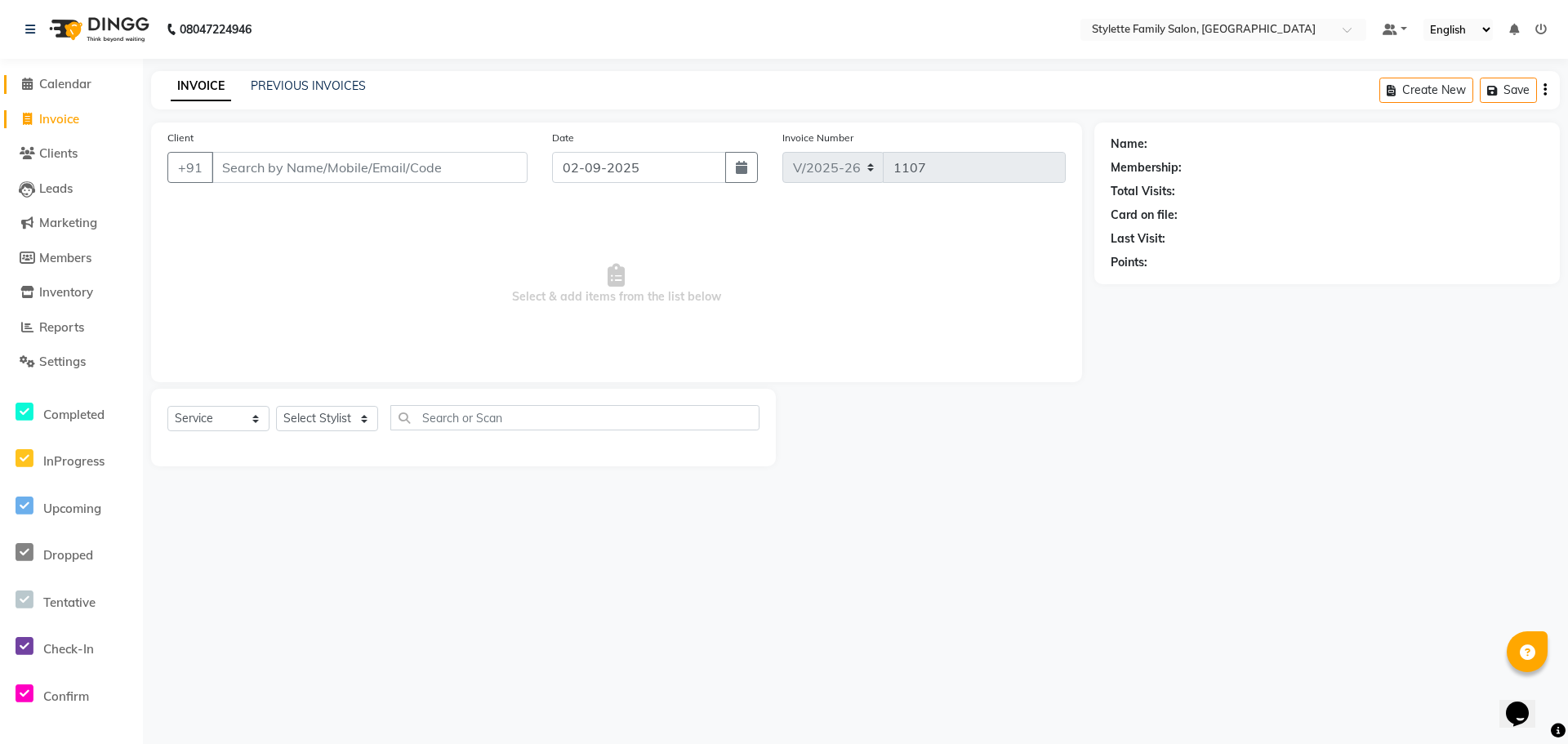
click at [65, 81] on span "Calendar" at bounding box center [65, 84] width 52 height 16
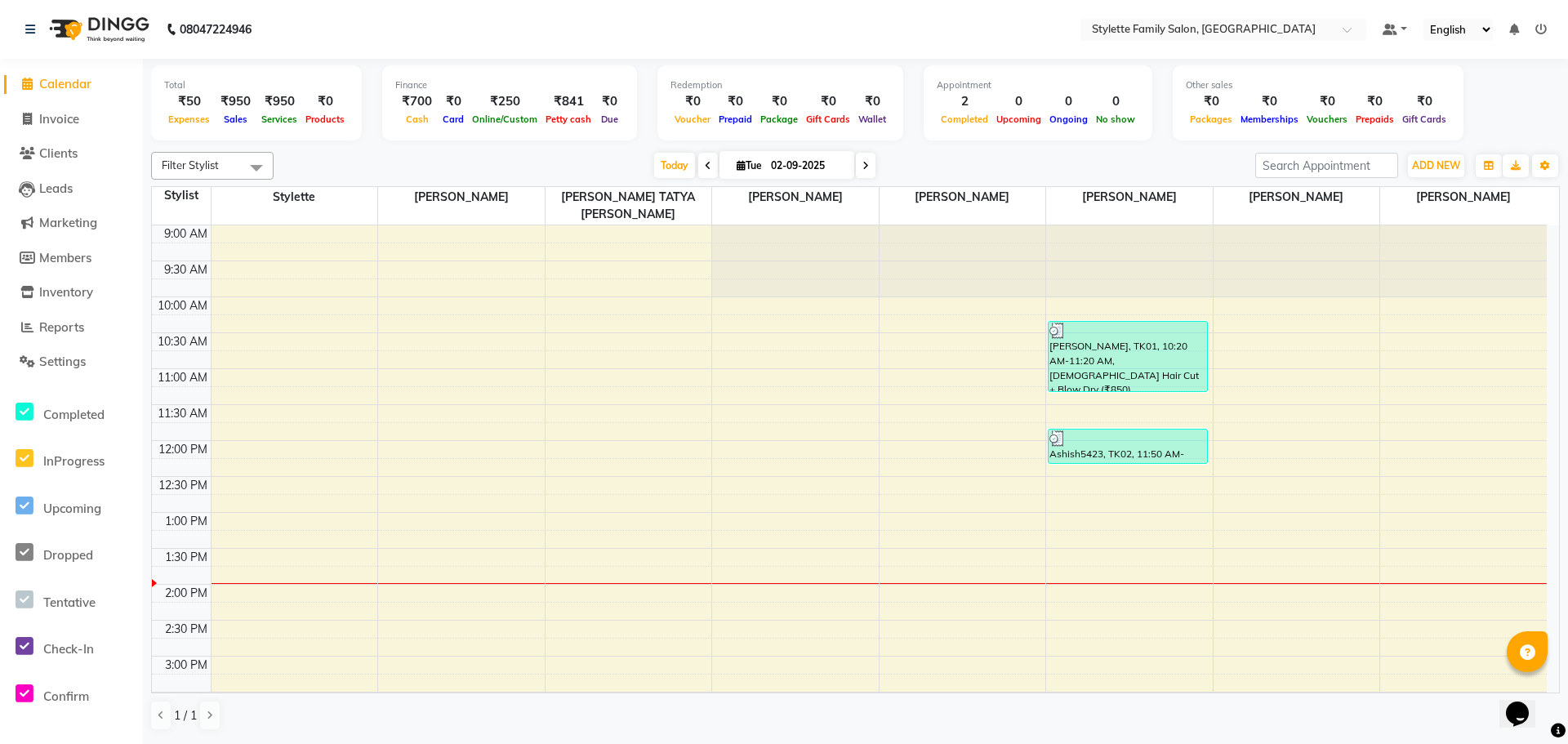
click at [60, 89] on span "Calendar" at bounding box center [65, 84] width 52 height 16
click at [63, 79] on span "Calendar" at bounding box center [65, 84] width 52 height 16
click at [67, 86] on span "Calendar" at bounding box center [65, 84] width 52 height 16
click at [899, 530] on div "9:00 AM 9:30 AM 10:00 AM 10:30 AM 11:00 AM 11:30 AM 12:00 PM 12:30 PM 1:00 PM 1…" at bounding box center [849, 727] width 1395 height 1005
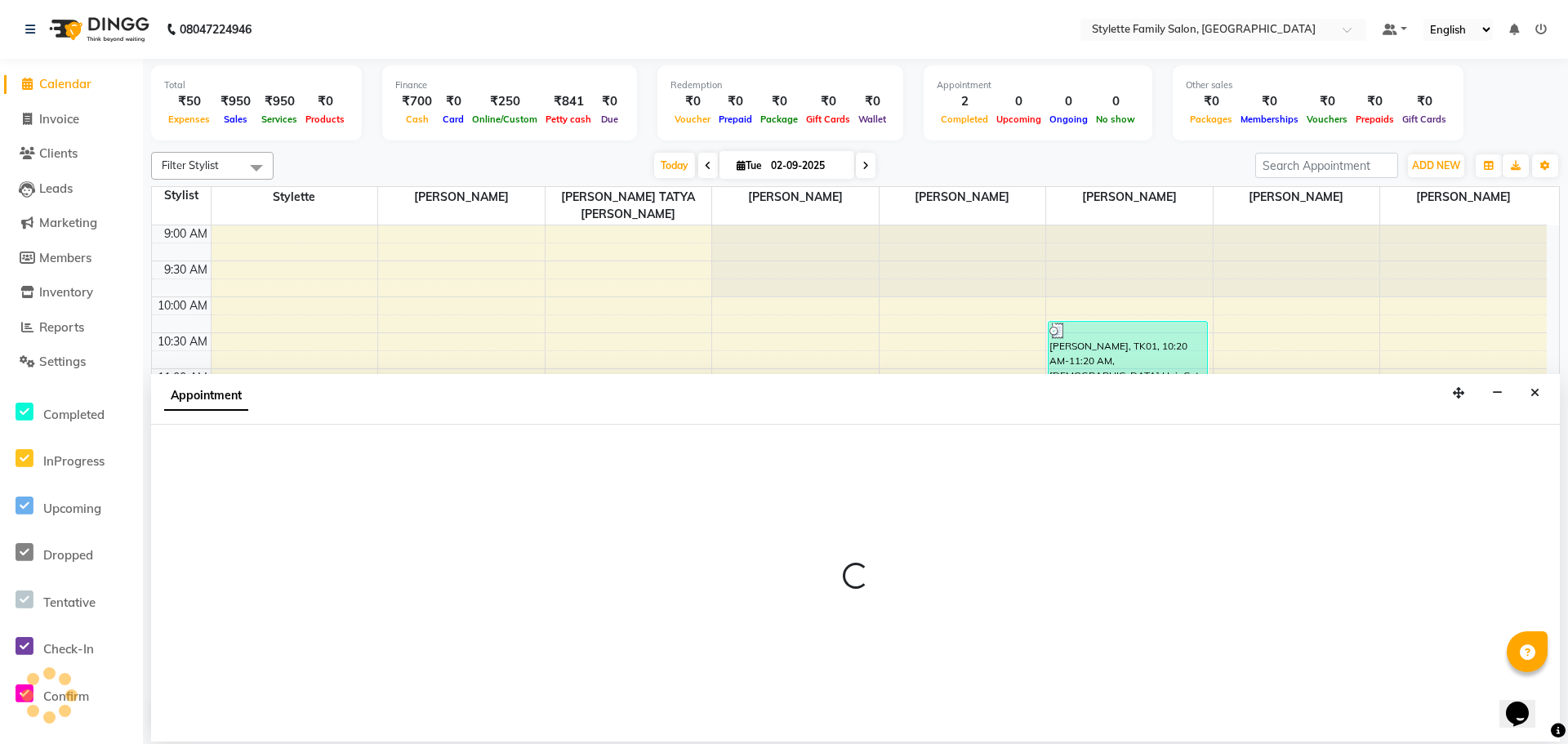
select select "82251"
select select "795"
select select "tentative"
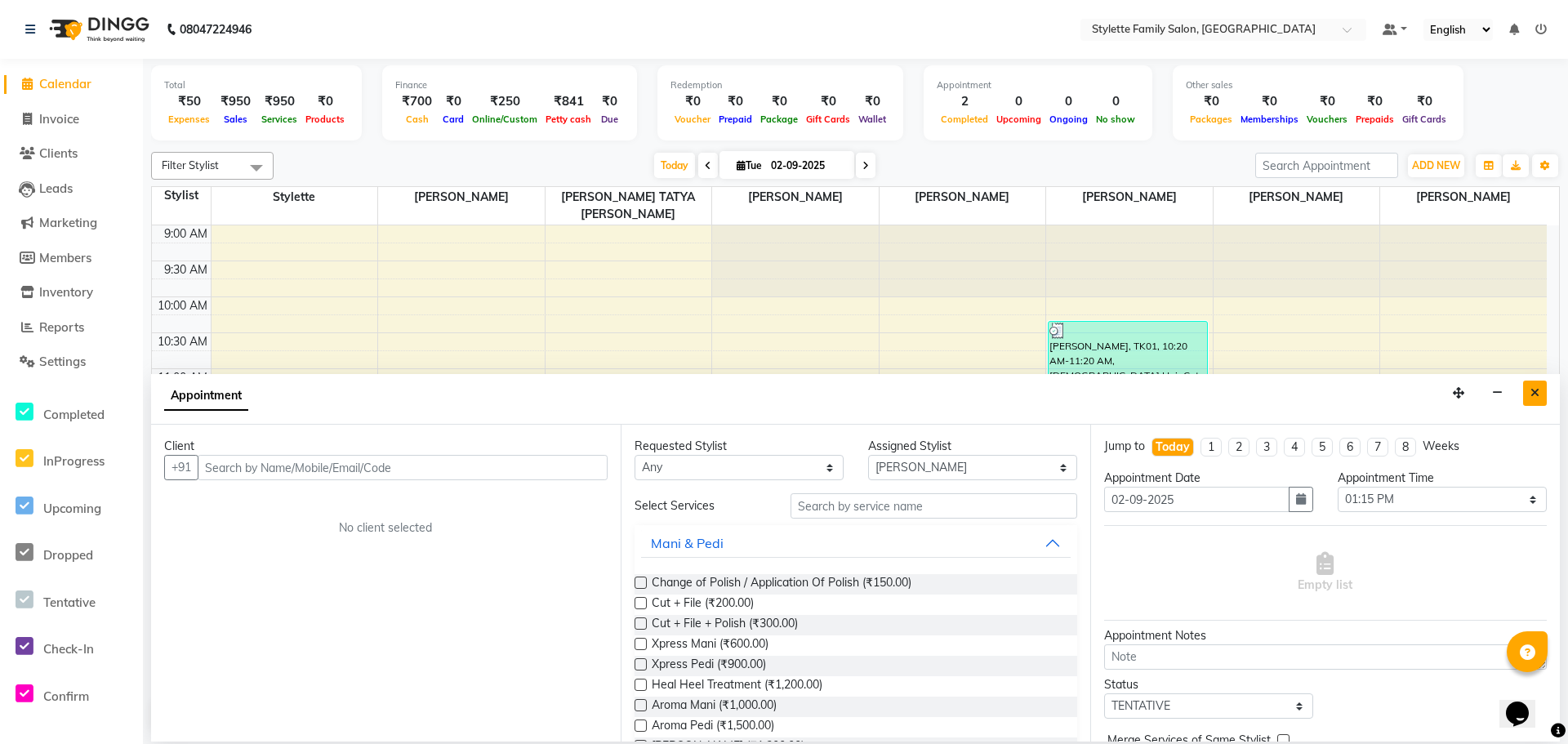
click at [1537, 395] on icon "Close" at bounding box center [1534, 393] width 9 height 12
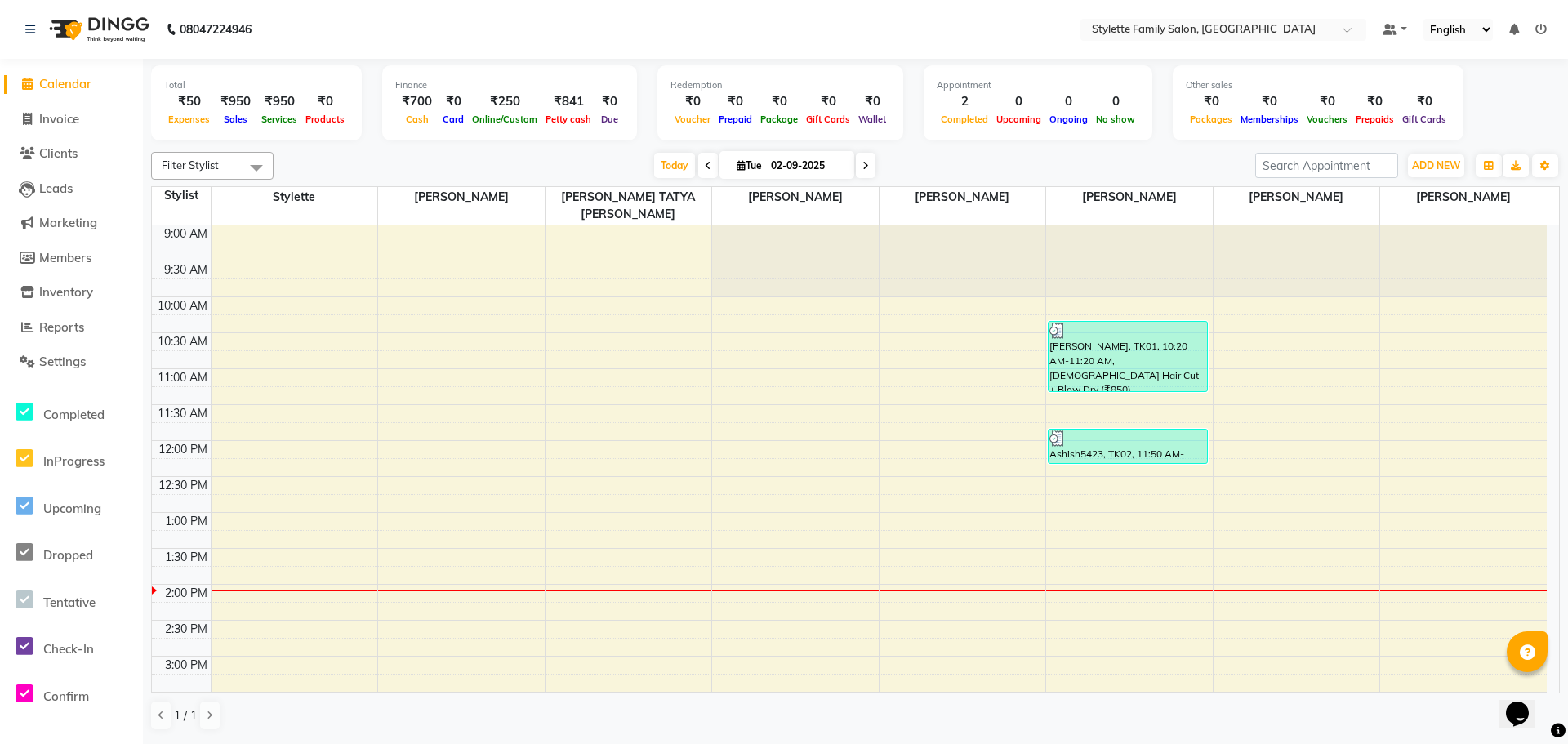
click at [1091, 568] on div "9:00 AM 9:30 AM 10:00 AM 10:30 AM 11:00 AM 11:30 AM 12:00 PM 12:30 PM 1:00 PM 1…" at bounding box center [849, 727] width 1395 height 1005
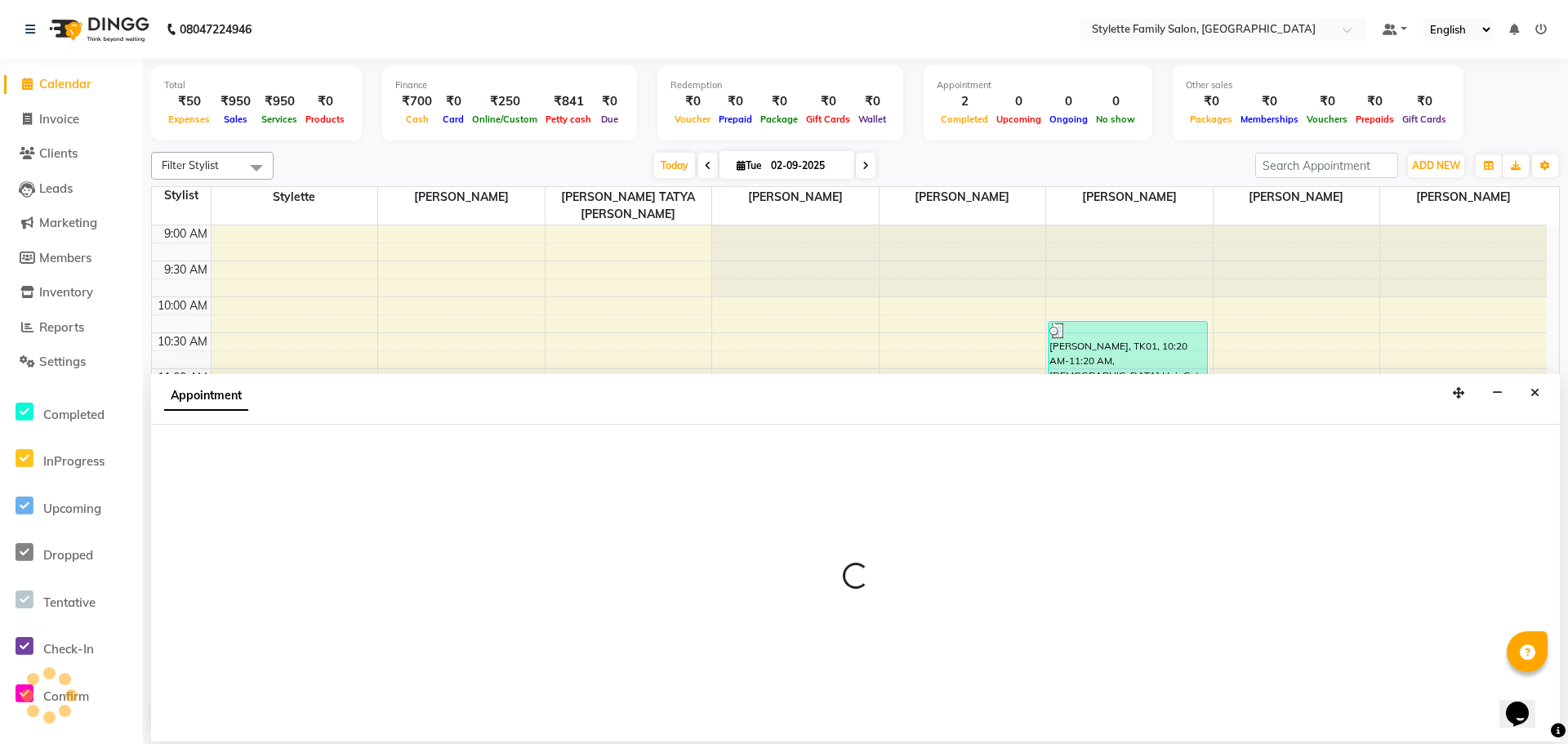
select select "84196"
select select "825"
select select "tentative"
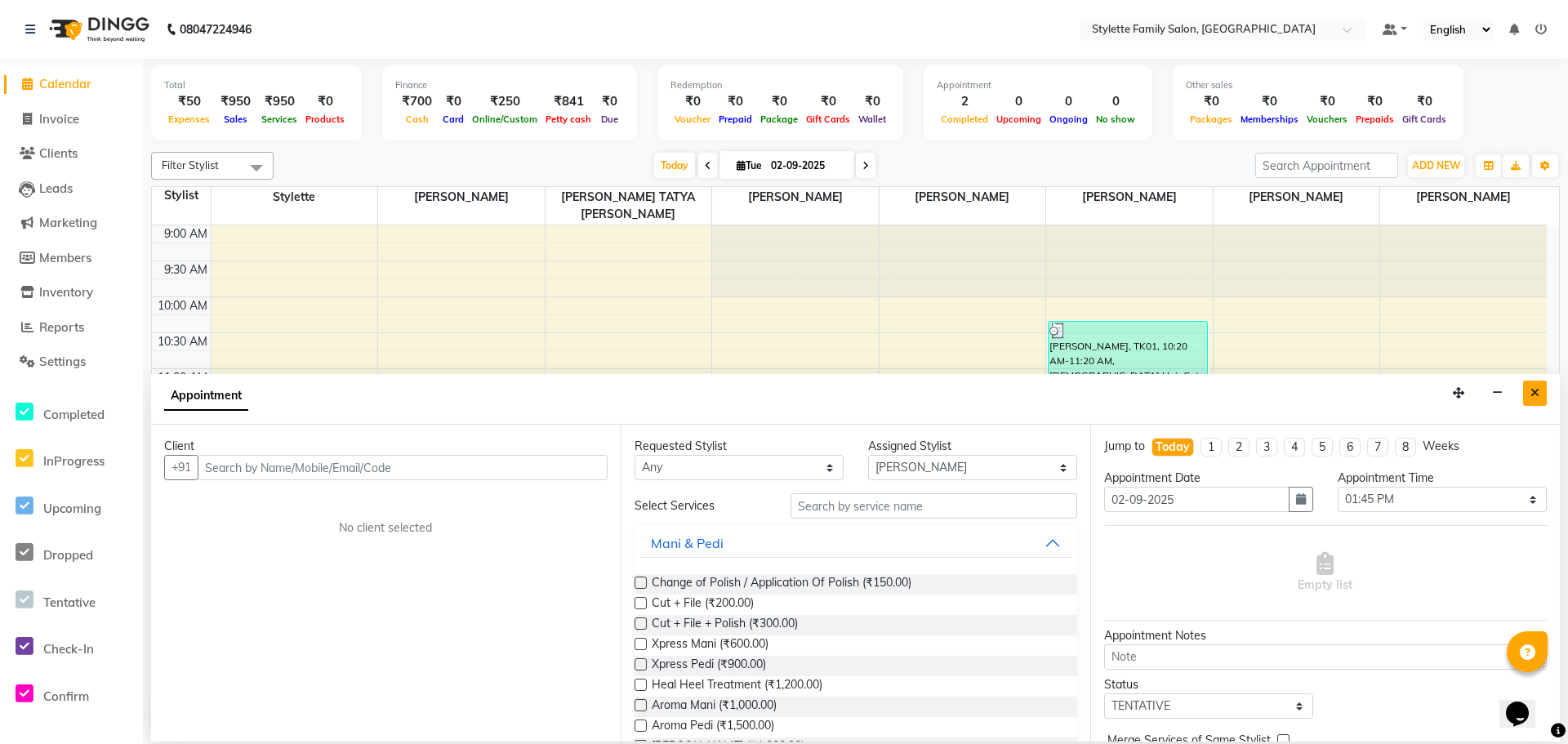
click at [1532, 389] on icon "Close" at bounding box center [1534, 393] width 9 height 12
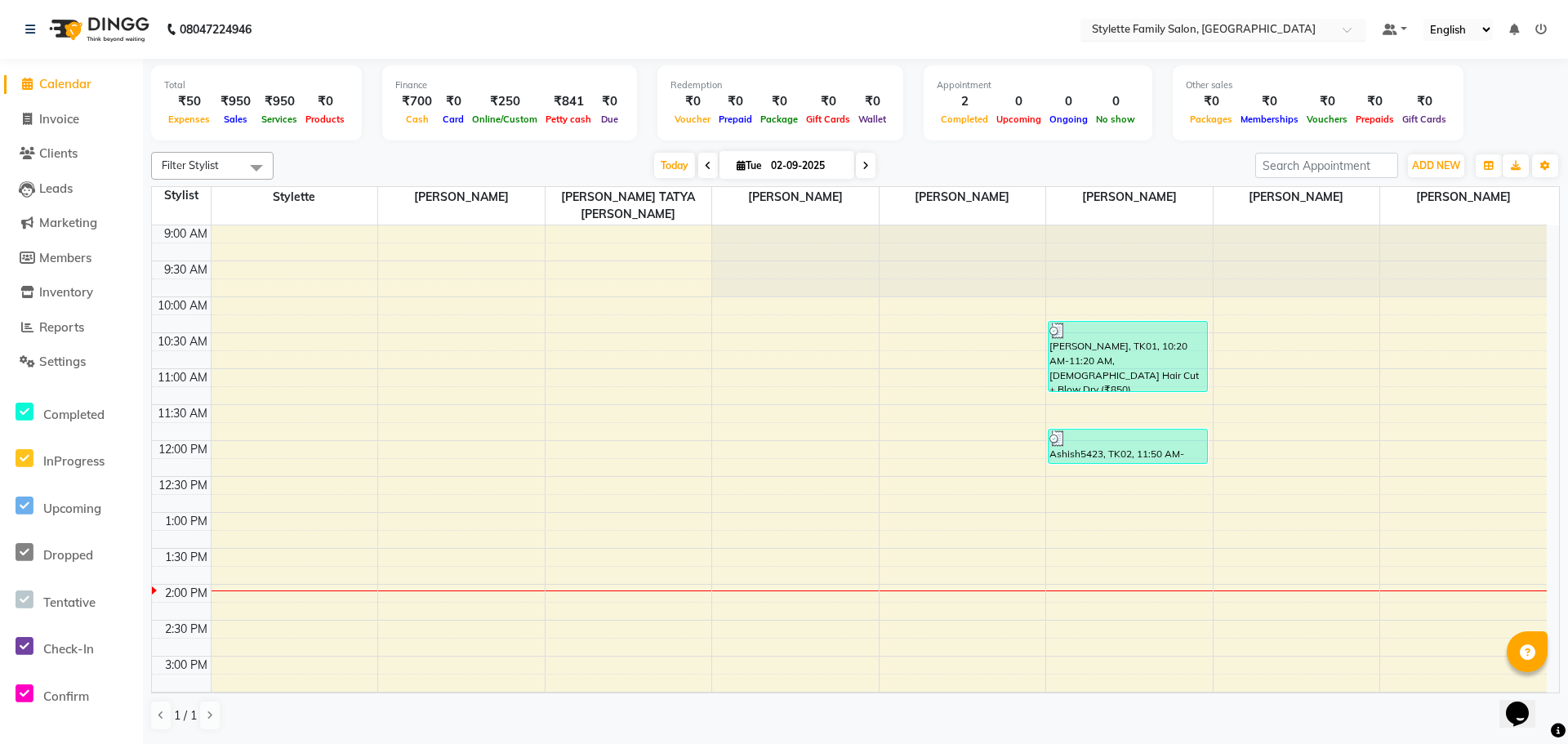
click at [1349, 28] on span at bounding box center [1353, 35] width 21 height 17
click at [697, 353] on div "9:00 AM 9:30 AM 10:00 AM 10:30 AM 11:00 AM 11:30 AM 12:00 PM 12:30 PM 1:00 PM 1…" at bounding box center [849, 727] width 1395 height 1005
select select "58418"
select select "645"
select select "tentative"
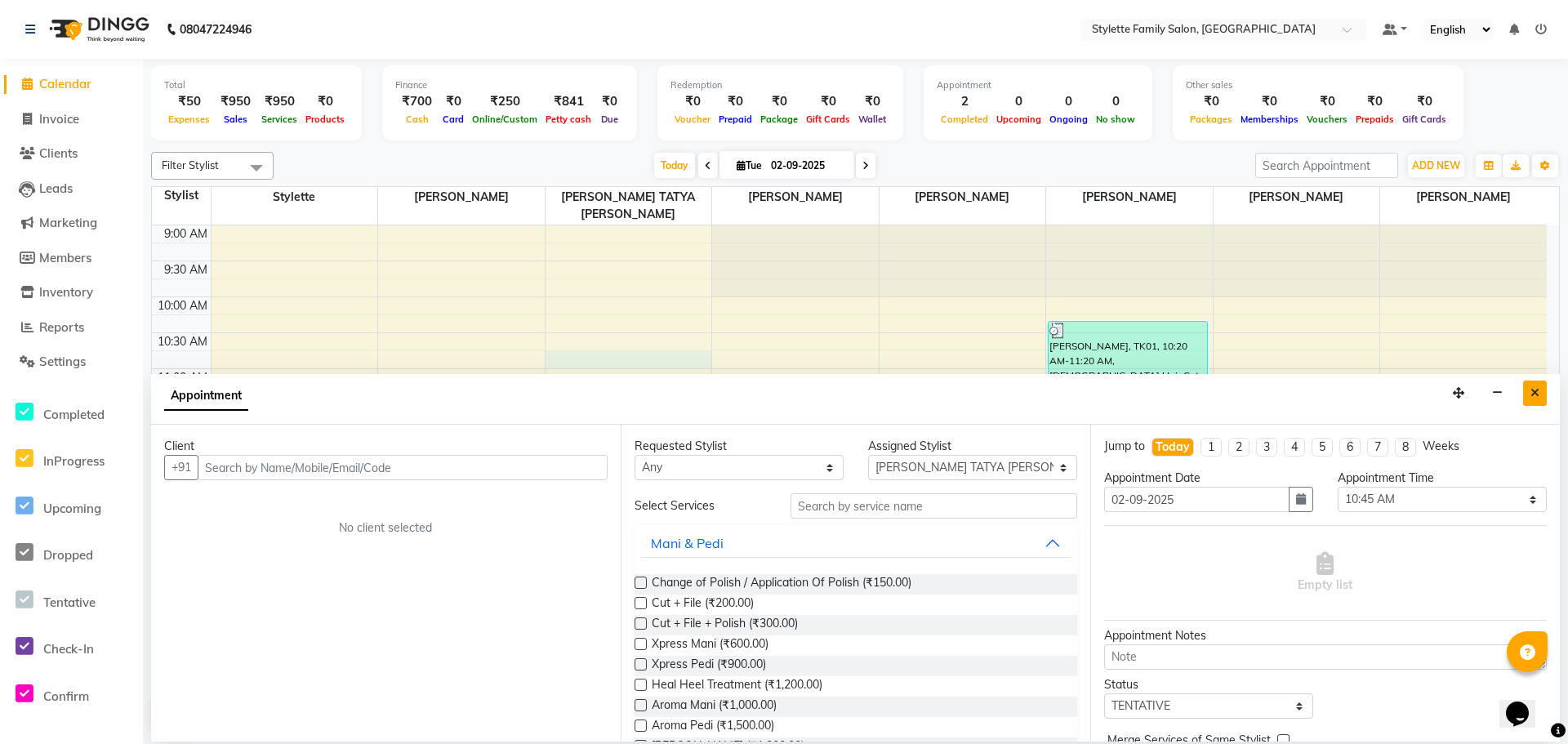
click at [1529, 392] on button "Close" at bounding box center [1535, 393] width 24 height 26
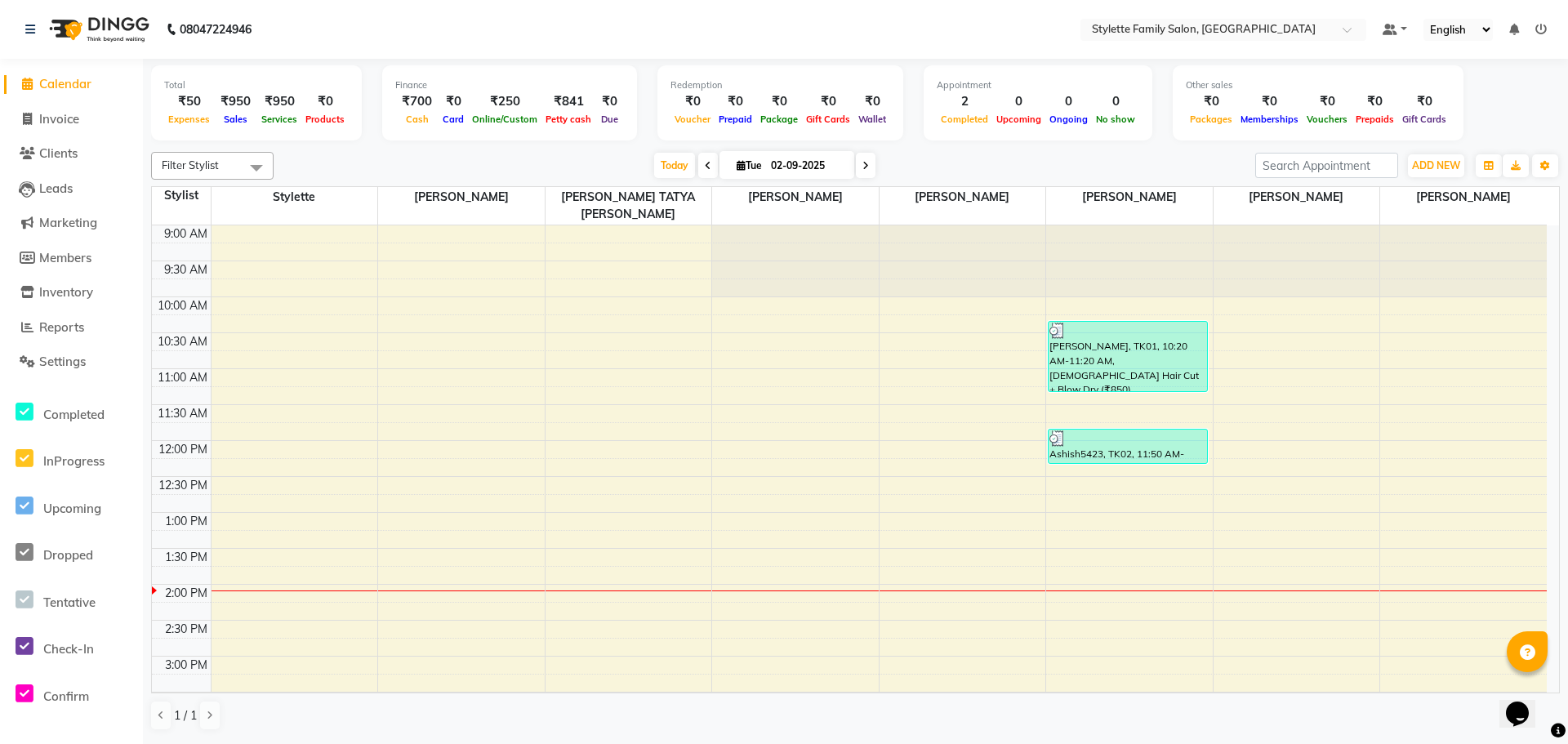
click at [1487, 27] on select "English ENGLISH Español العربية मराठी हिंदी ગુજરાતી தமிழ் 中文" at bounding box center [1458, 30] width 70 height 22
click at [1335, 314] on div "9:00 AM 9:30 AM 10:00 AM 10:30 AM 11:00 AM 11:30 AM 12:00 PM 12:30 PM 1:00 PM 1…" at bounding box center [849, 727] width 1395 height 1005
select select "84197"
select select "600"
select select "tentative"
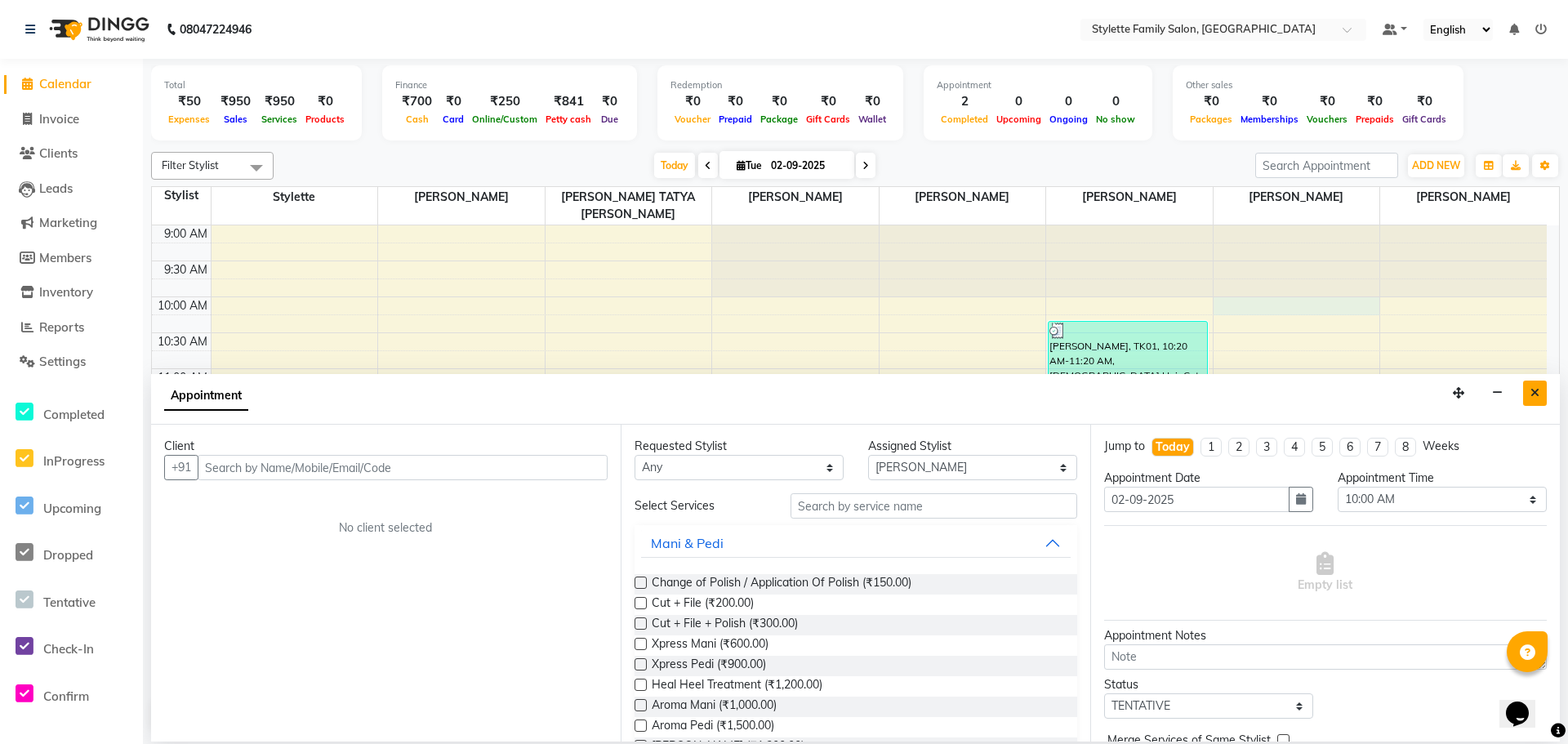
click at [1536, 391] on icon "Close" at bounding box center [1534, 393] width 9 height 12
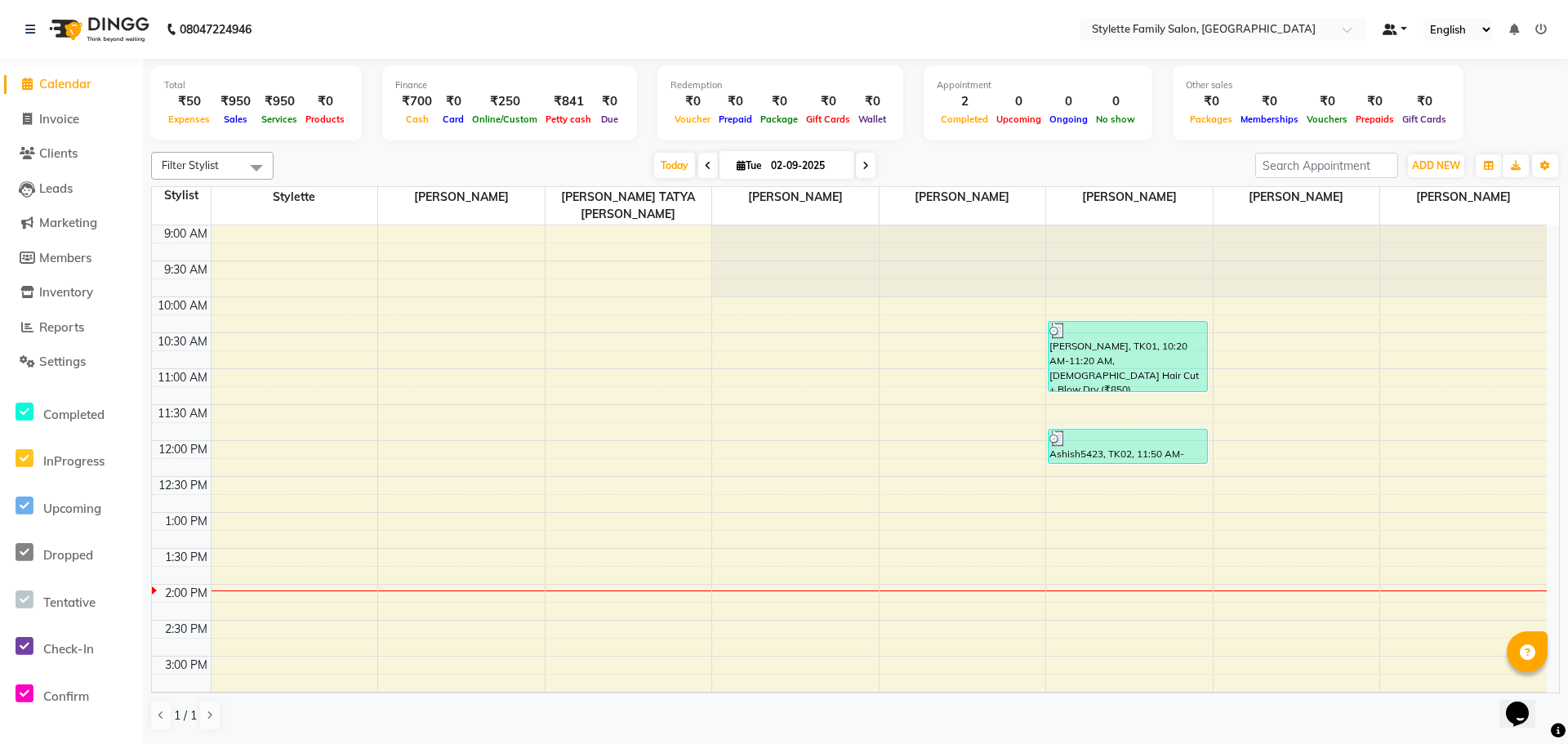
click at [1406, 26] on link at bounding box center [1395, 30] width 25 height 17
click at [70, 353] on span "Settings" at bounding box center [62, 361] width 46 height 16
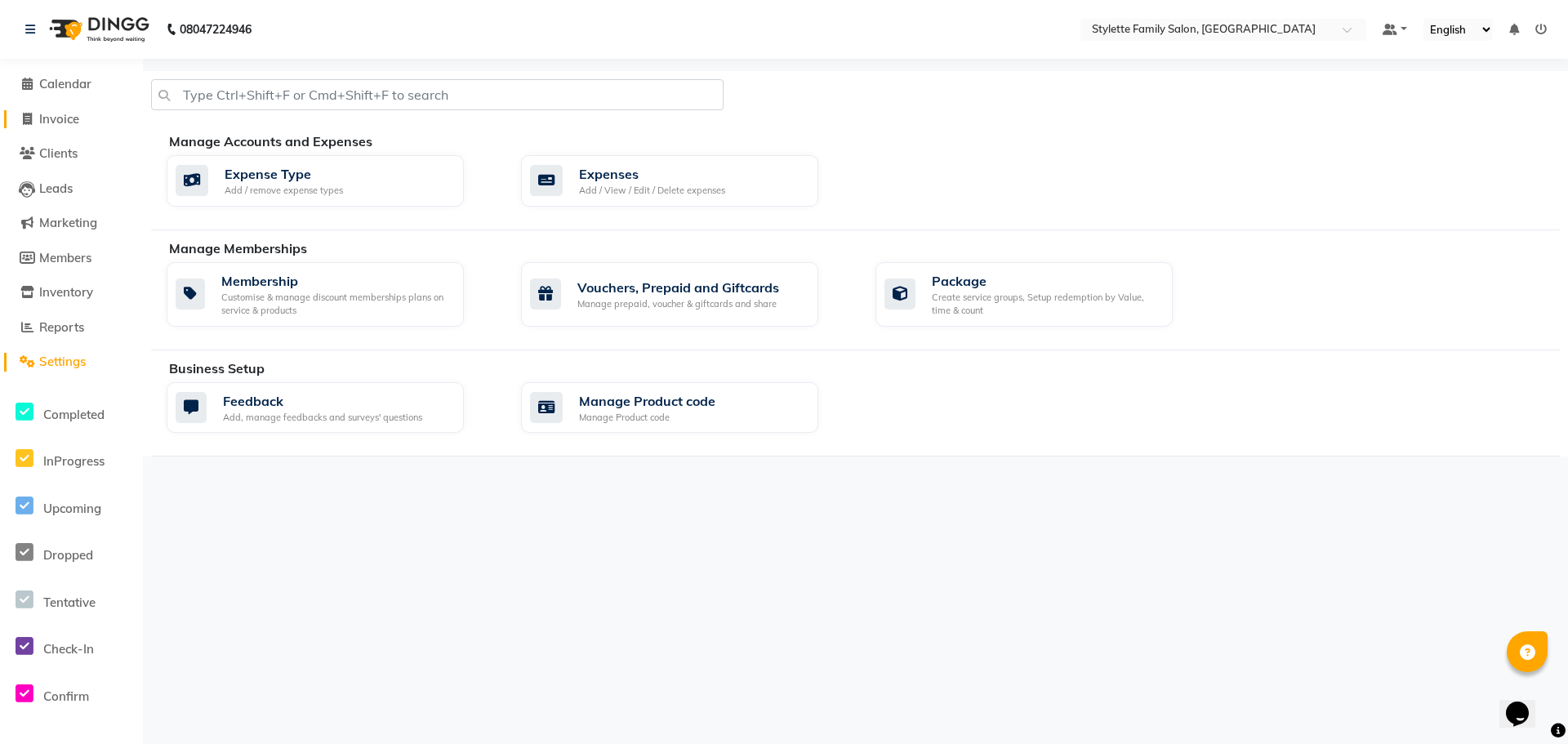
click at [65, 118] on span "Invoice" at bounding box center [59, 118] width 40 height 16
select select "6990"
select select "service"
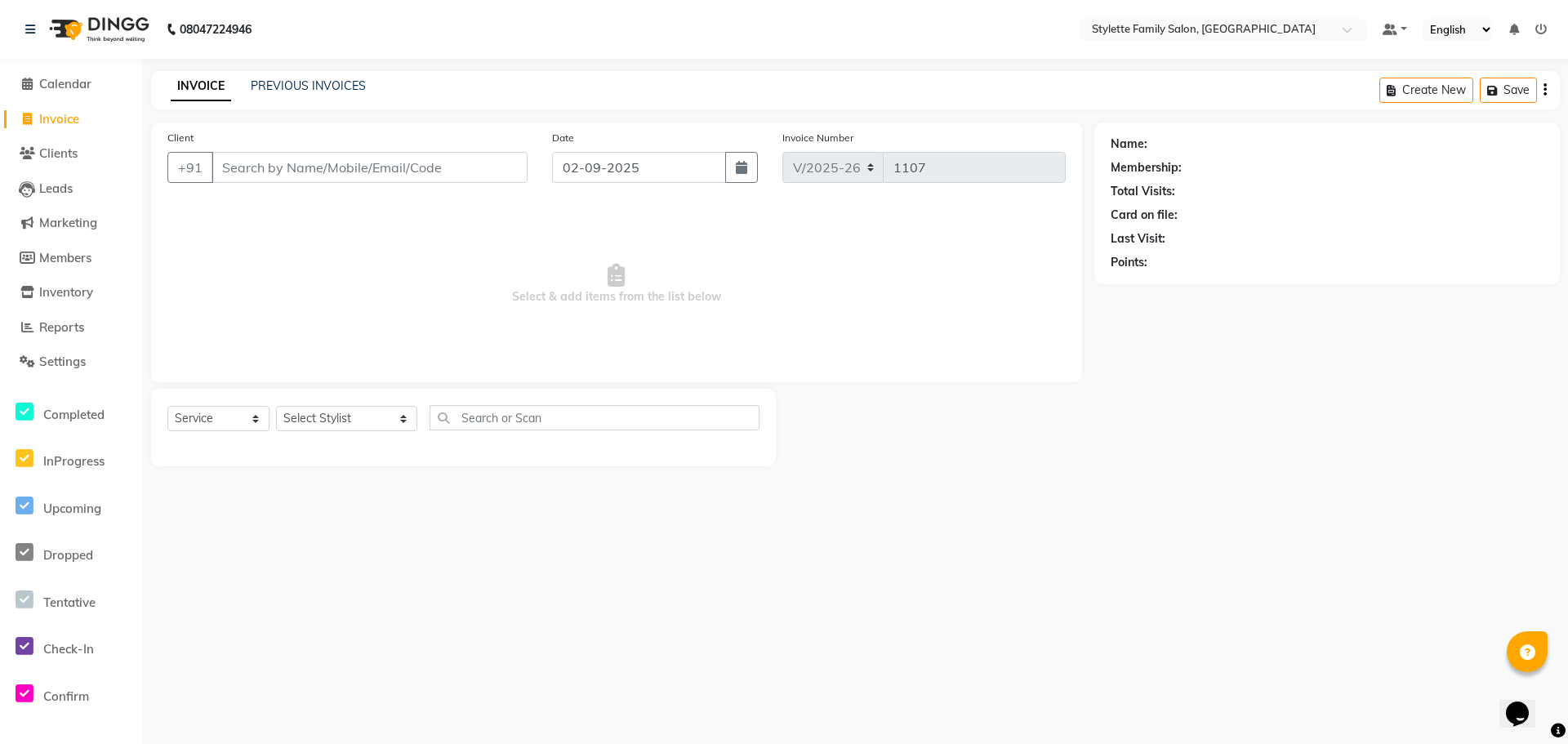
click at [717, 527] on div "08047224946 Select Location × Stylette Family Salon, Vishal Nagar Default Panel…" at bounding box center [784, 372] width 1568 height 744
